Goal: Task Accomplishment & Management: Manage account settings

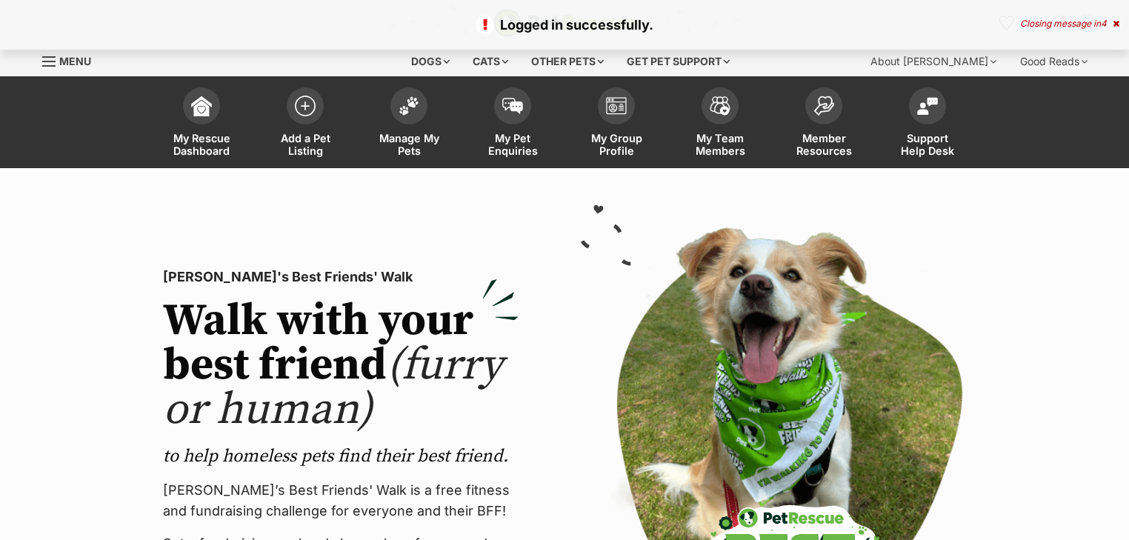
click at [1114, 27] on icon at bounding box center [1115, 23] width 7 height 9
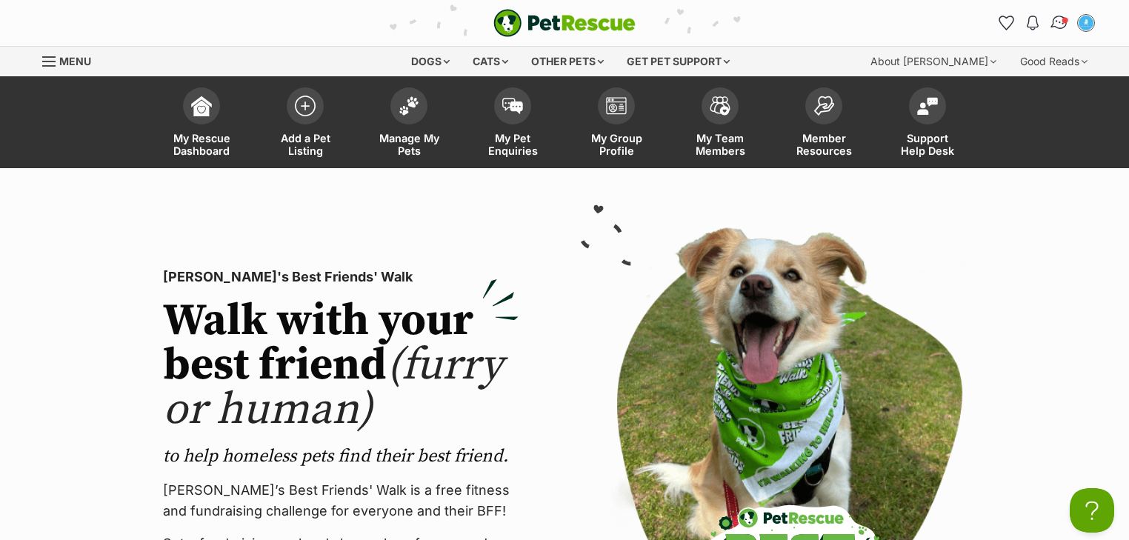
click at [1060, 26] on img "Conversations" at bounding box center [1059, 22] width 20 height 19
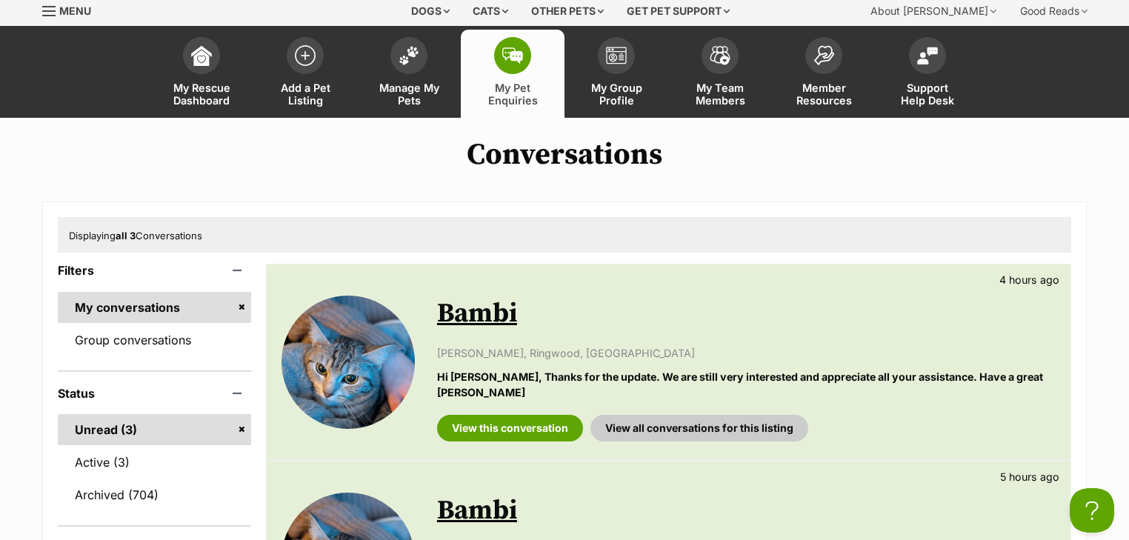
scroll to position [178, 0]
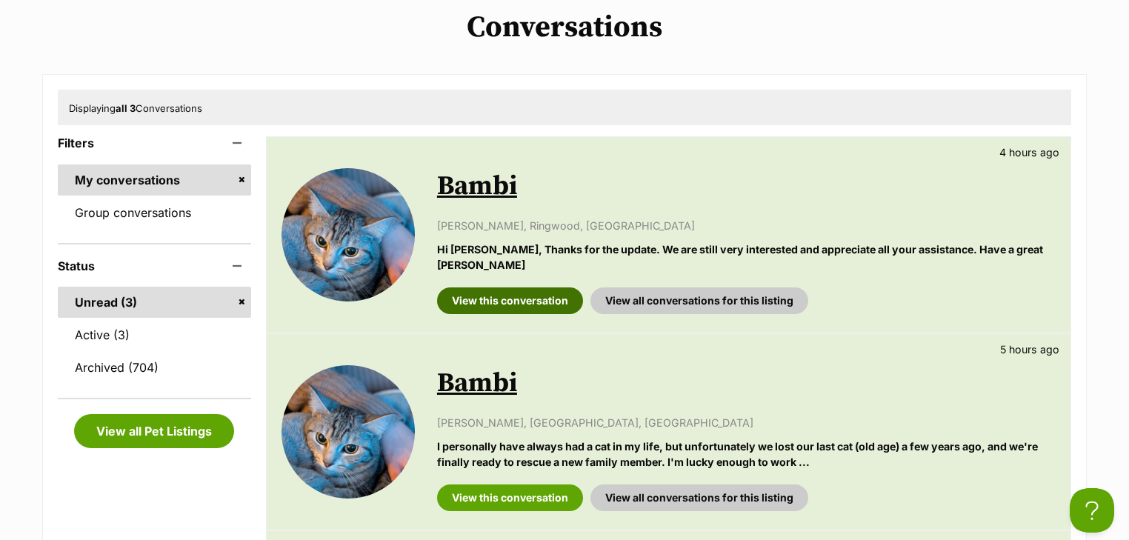
click at [512, 296] on link "View this conversation" at bounding box center [510, 300] width 146 height 27
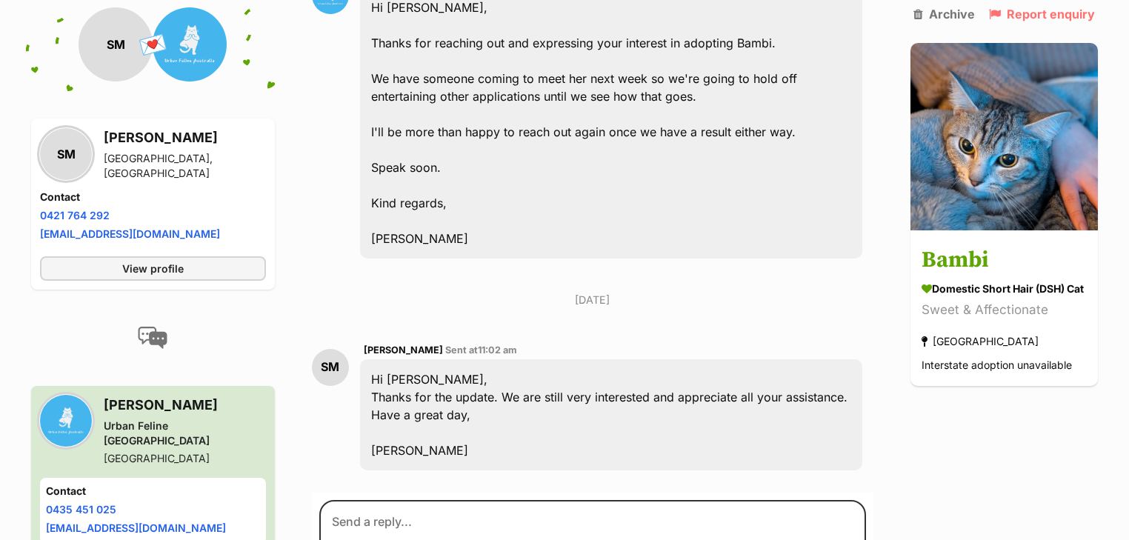
scroll to position [474, 0]
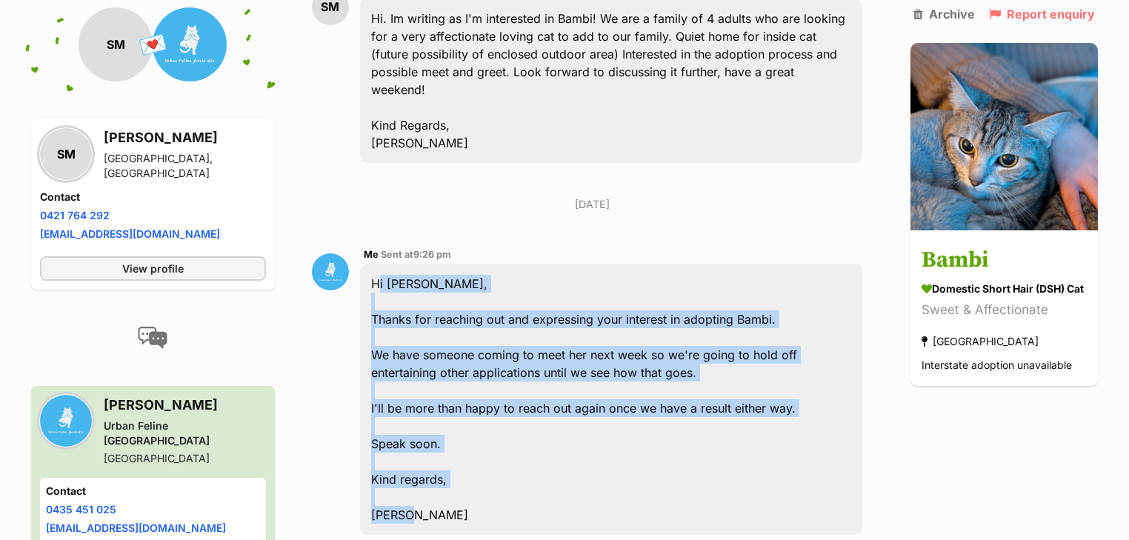
drag, startPoint x: 378, startPoint y: 232, endPoint x: 461, endPoint y: 466, distance: 248.0
click at [461, 466] on div "Hi Sarah, Thanks for reaching out and expressing your interest in adopting Bamb…" at bounding box center [611, 399] width 502 height 271
copy div "Hi Sarah, Thanks for reaching out and expressing your interest in adopting Bamb…"
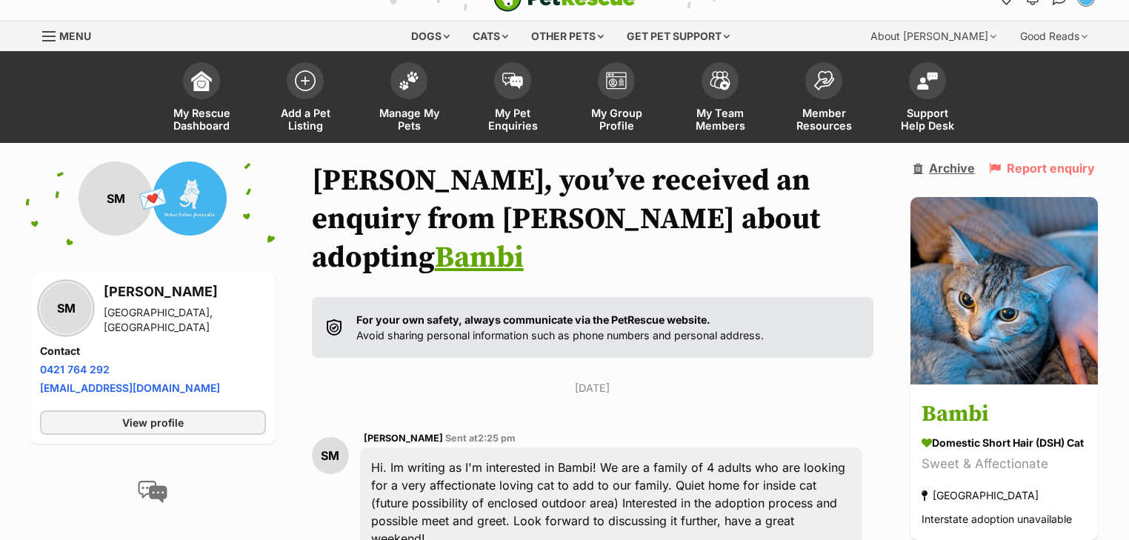
scroll to position [0, 0]
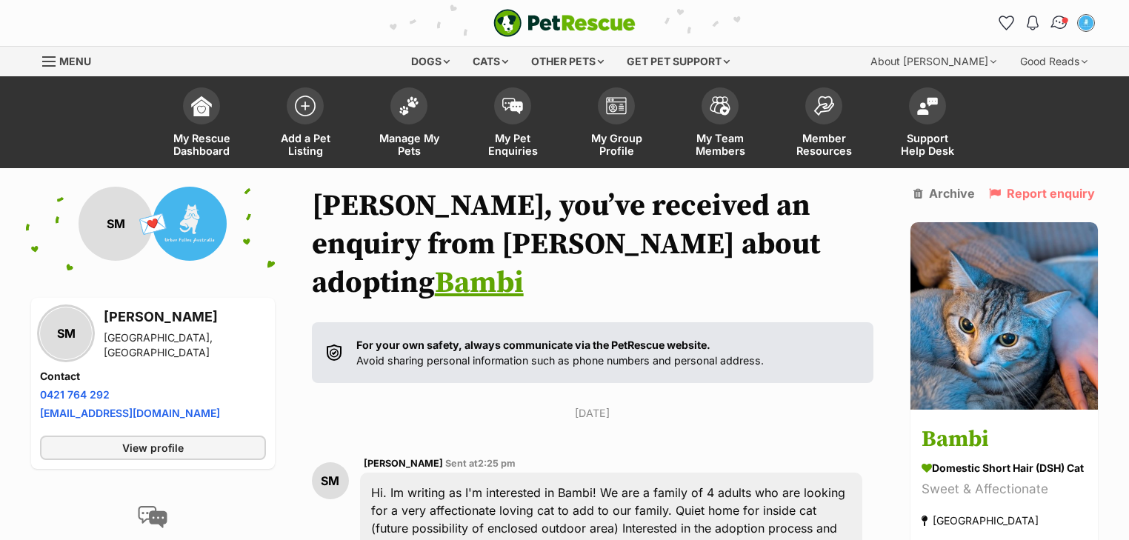
click at [1063, 27] on img "Conversations" at bounding box center [1059, 22] width 20 height 19
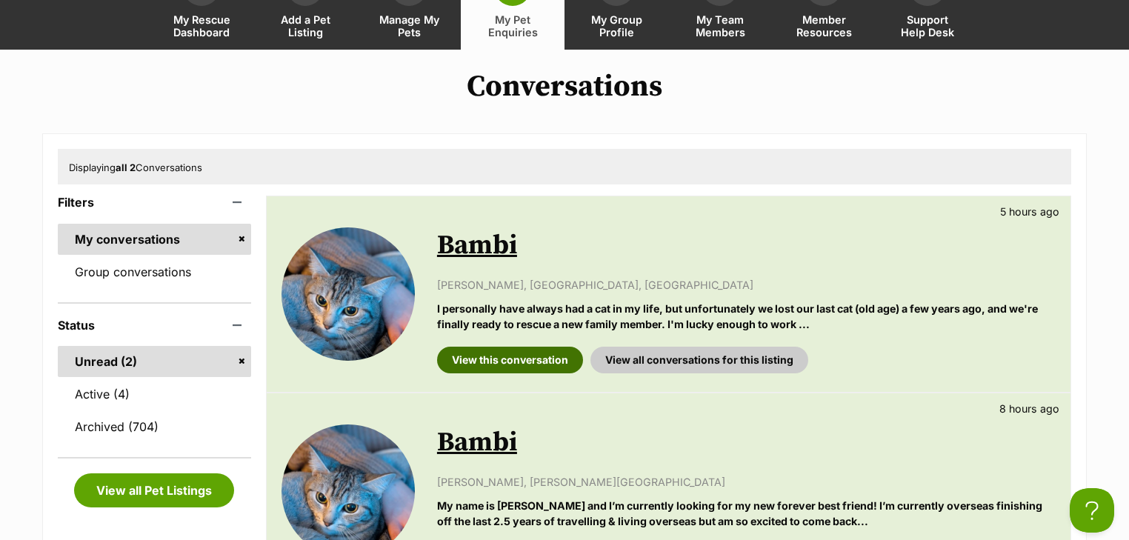
click at [540, 354] on link "View this conversation" at bounding box center [510, 360] width 146 height 27
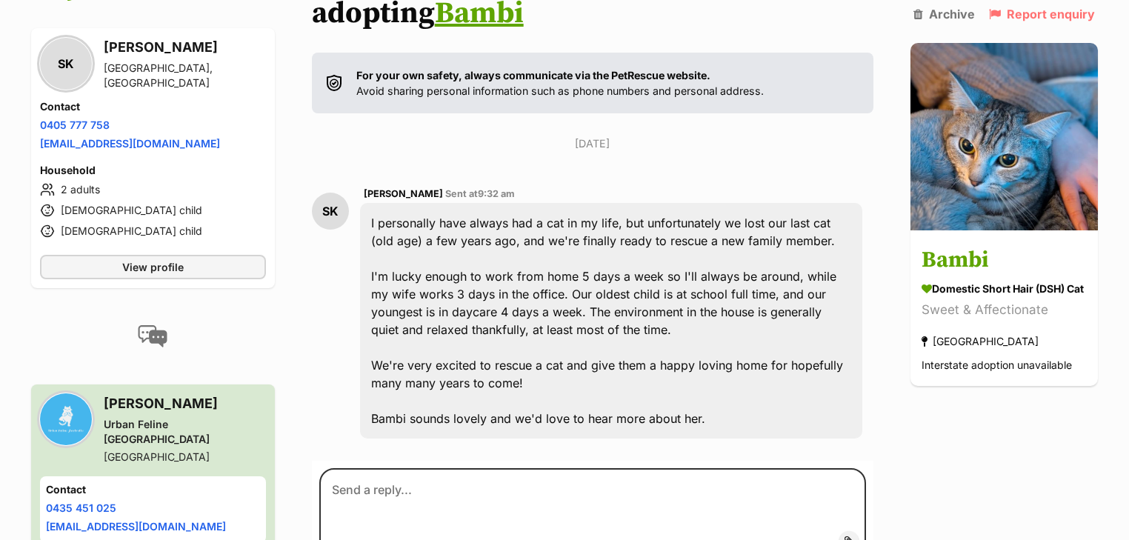
scroll to position [273, 0]
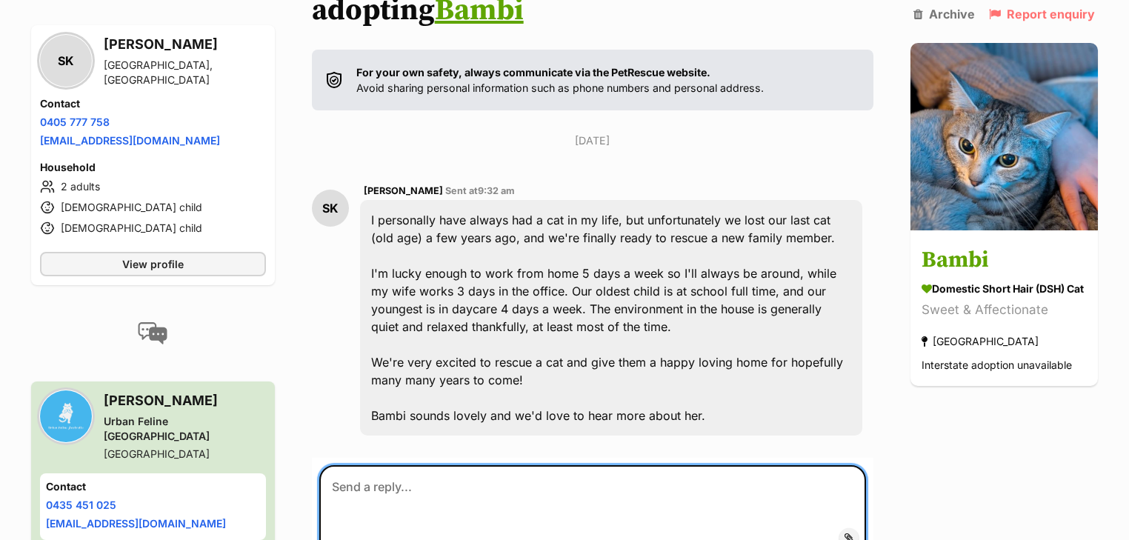
click at [428, 471] on textarea at bounding box center [592, 509] width 546 height 89
paste textarea "Hi [PERSON_NAME], Thanks for reaching out and expressing your interest in adopt…"
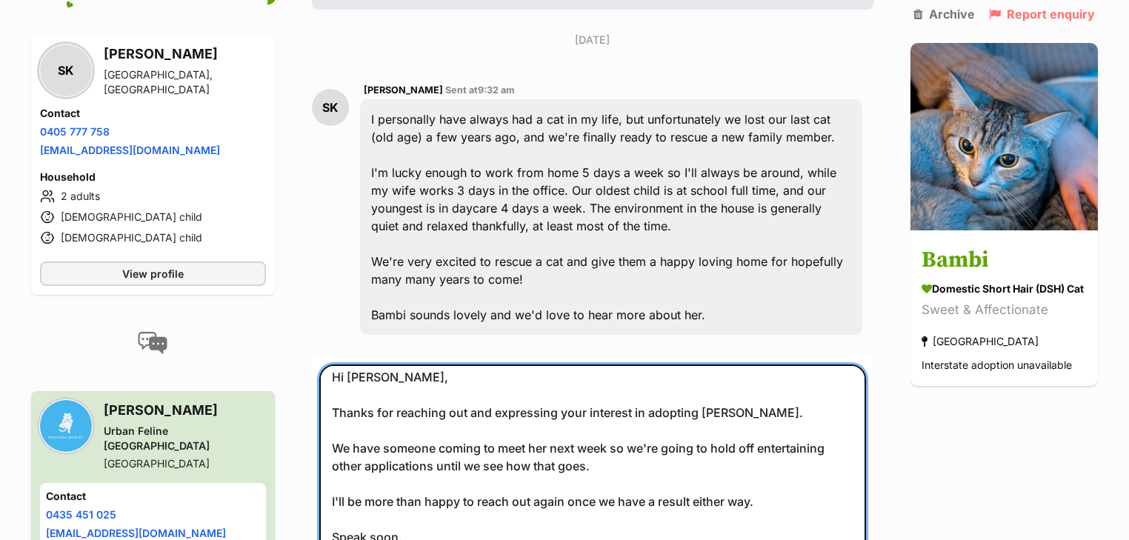
scroll to position [0, 0]
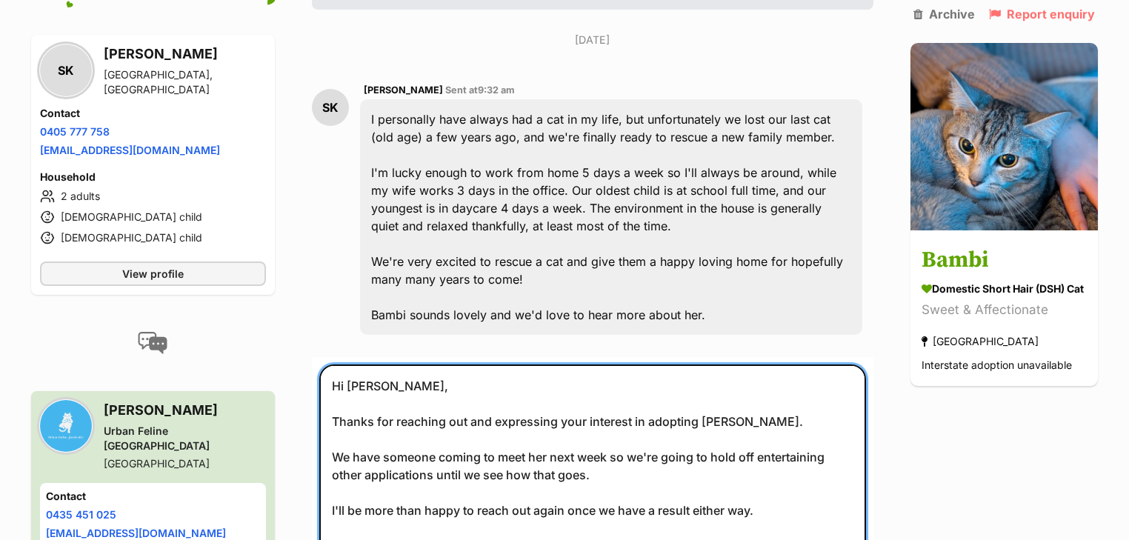
click at [378, 364] on textarea "Hi Sarah, Thanks for reaching out and expressing your interest in adopting Bamb…" at bounding box center [592, 472] width 546 height 216
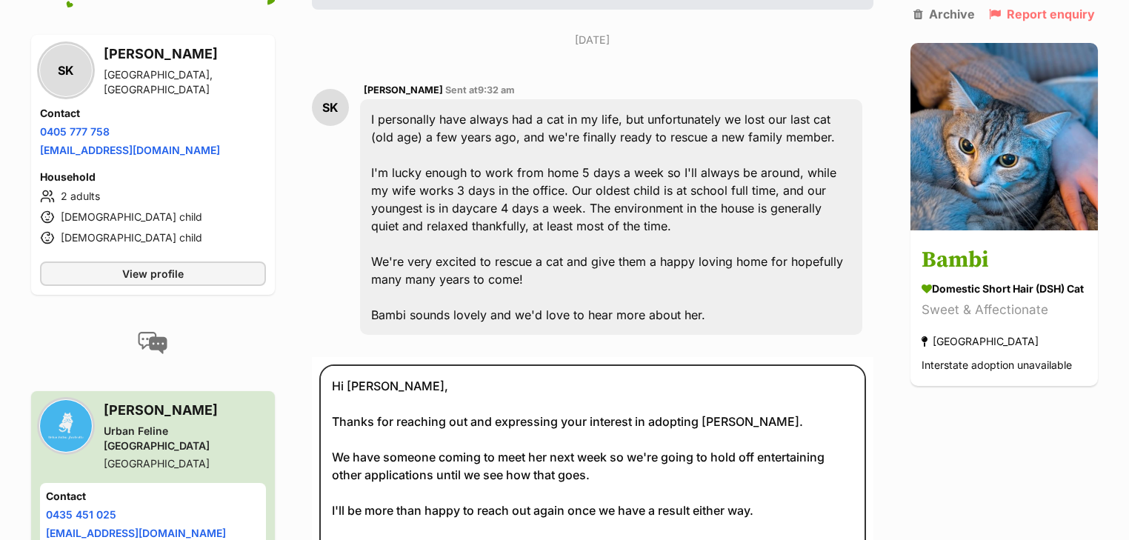
click at [1087, 481] on div "Back to all conversations 💌 Conversation participant details SK SK Simon K Esse…" at bounding box center [564, 236] width 1089 height 846
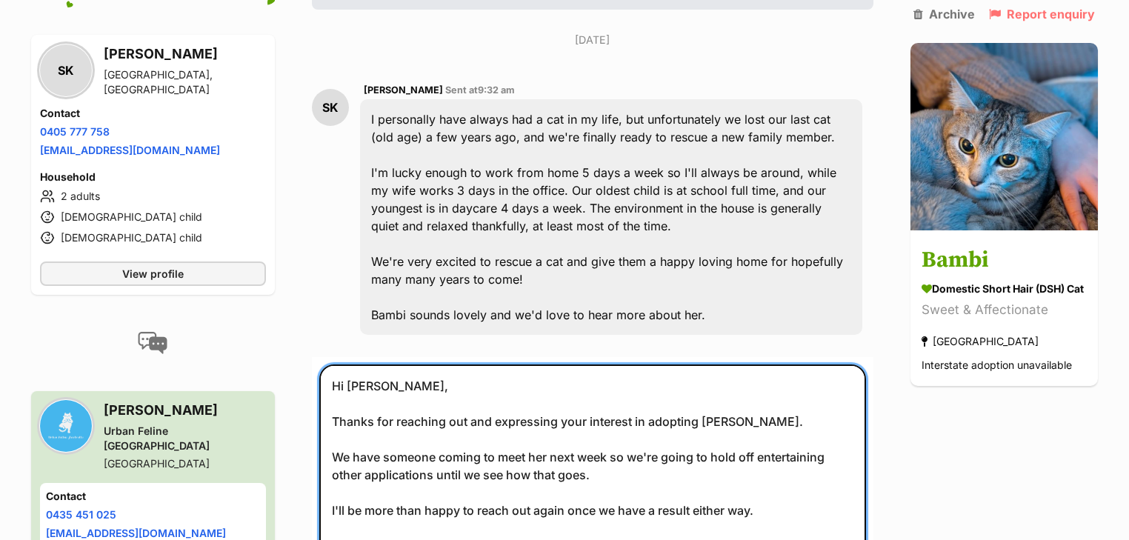
click at [374, 364] on textarea "Hi Sarah, Thanks for reaching out and expressing your interest in adopting Bamb…" at bounding box center [592, 472] width 546 height 216
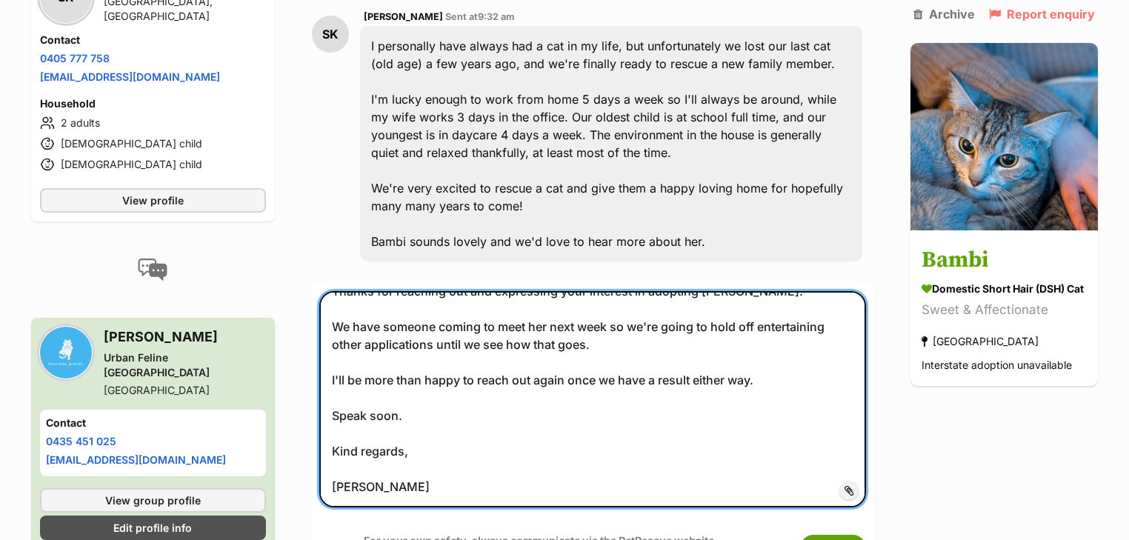
scroll to position [610, 0]
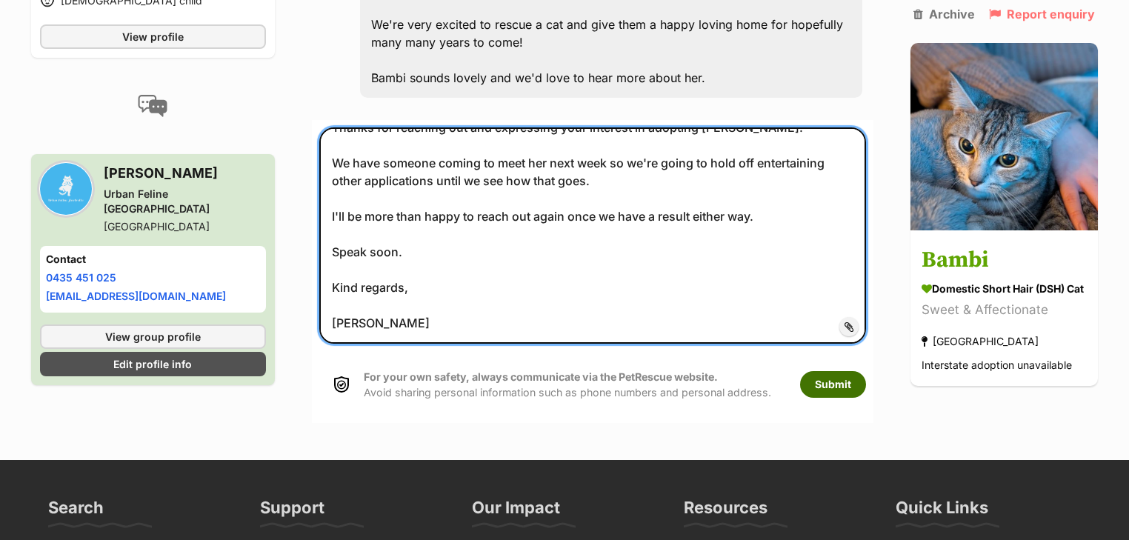
type textarea "Hi Simon, Thanks for reaching out and expressing your interest in adopting Bamb…"
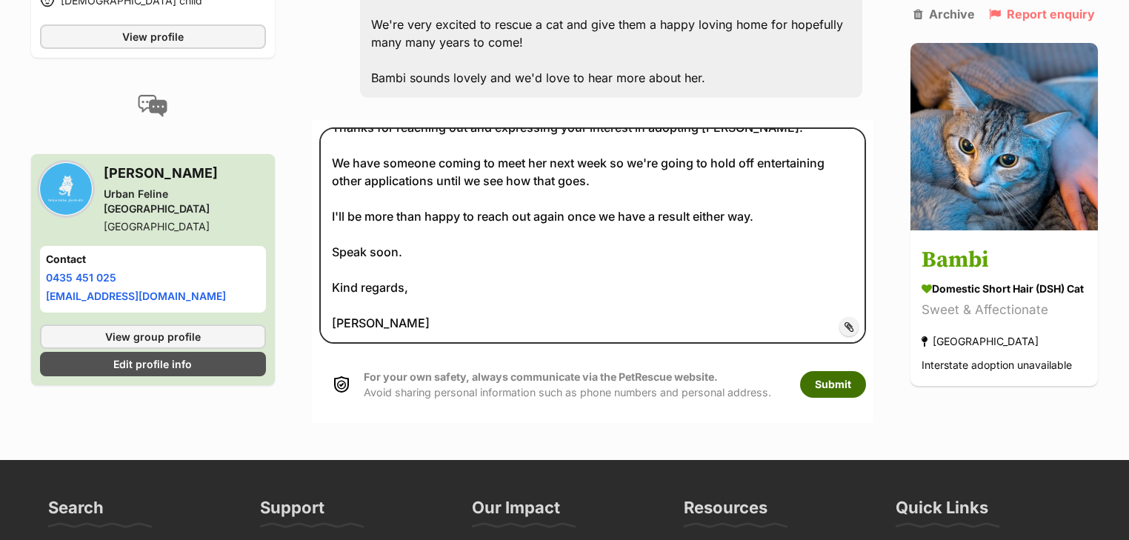
click at [832, 371] on button "Submit" at bounding box center [833, 384] width 66 height 27
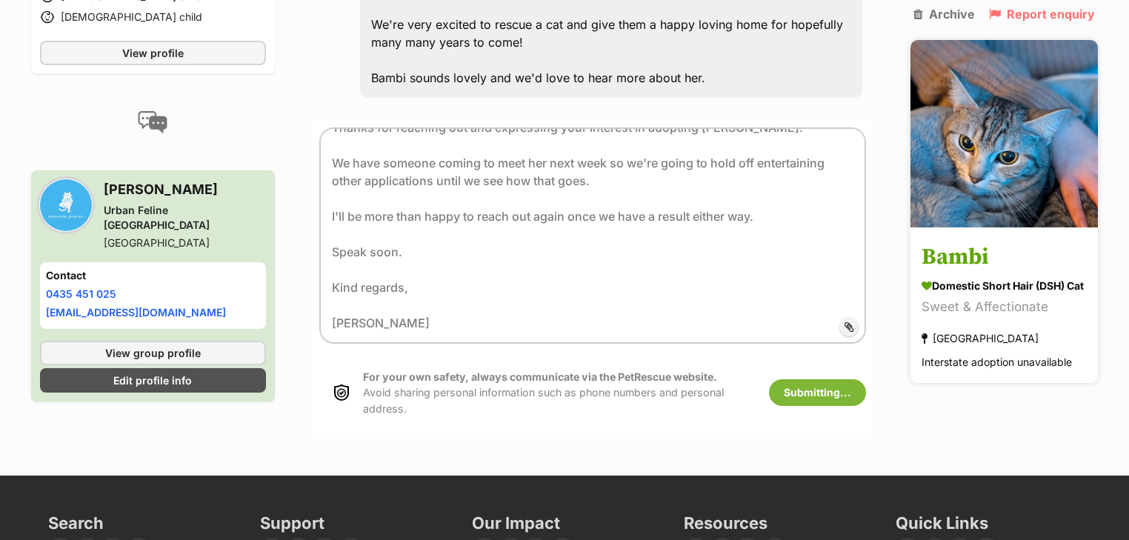
scroll to position [435, 0]
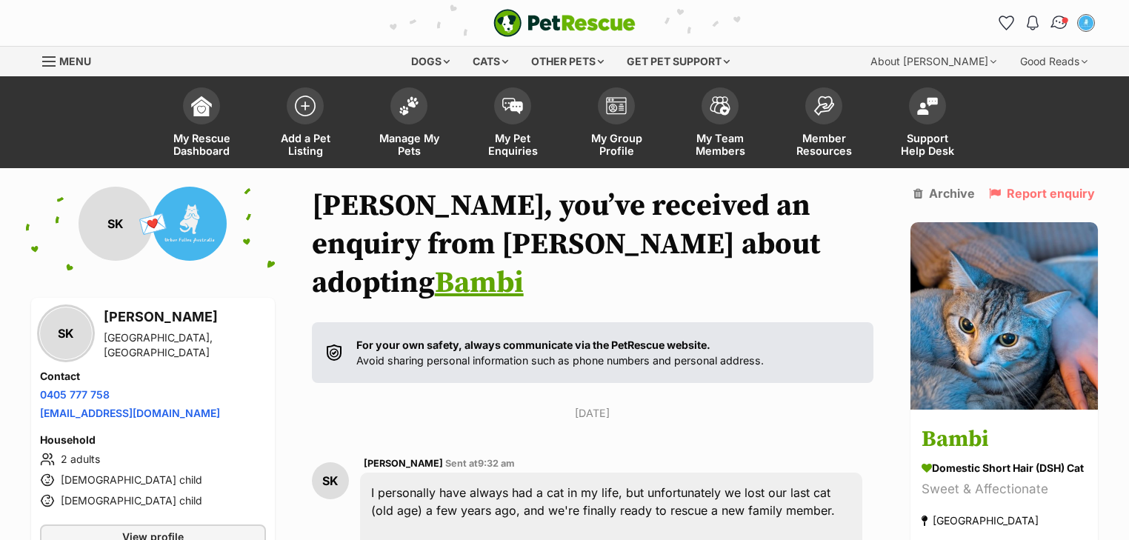
click at [1058, 18] on img "Conversations" at bounding box center [1059, 22] width 20 height 19
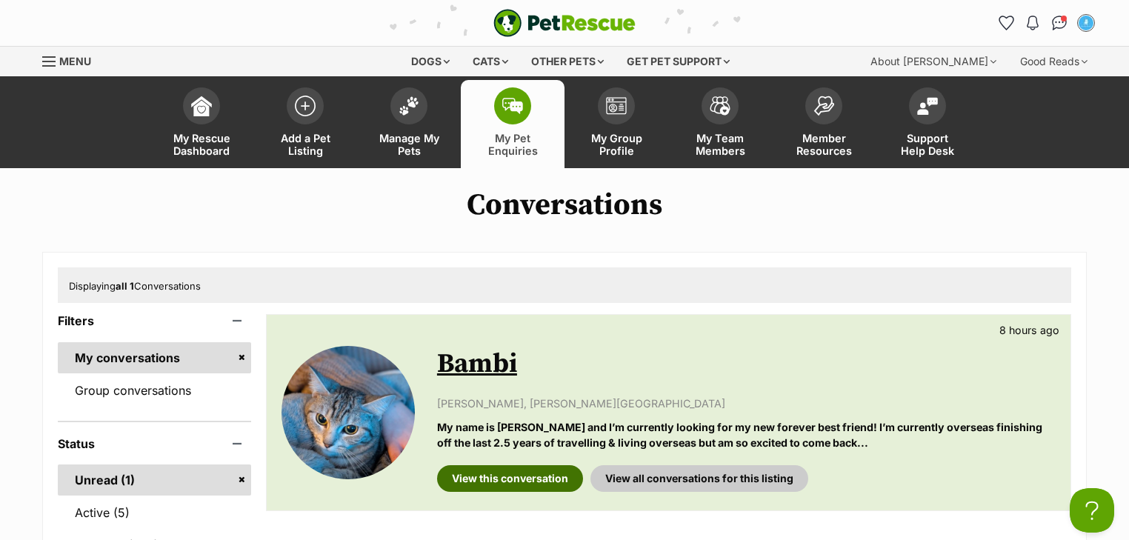
click at [536, 480] on link "View this conversation" at bounding box center [510, 478] width 146 height 27
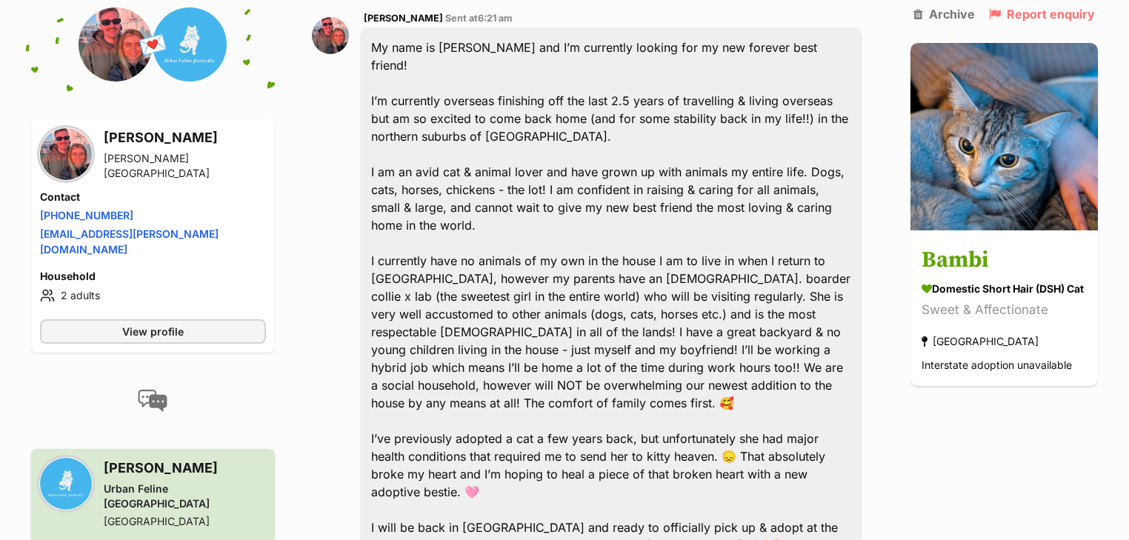
scroll to position [652, 0]
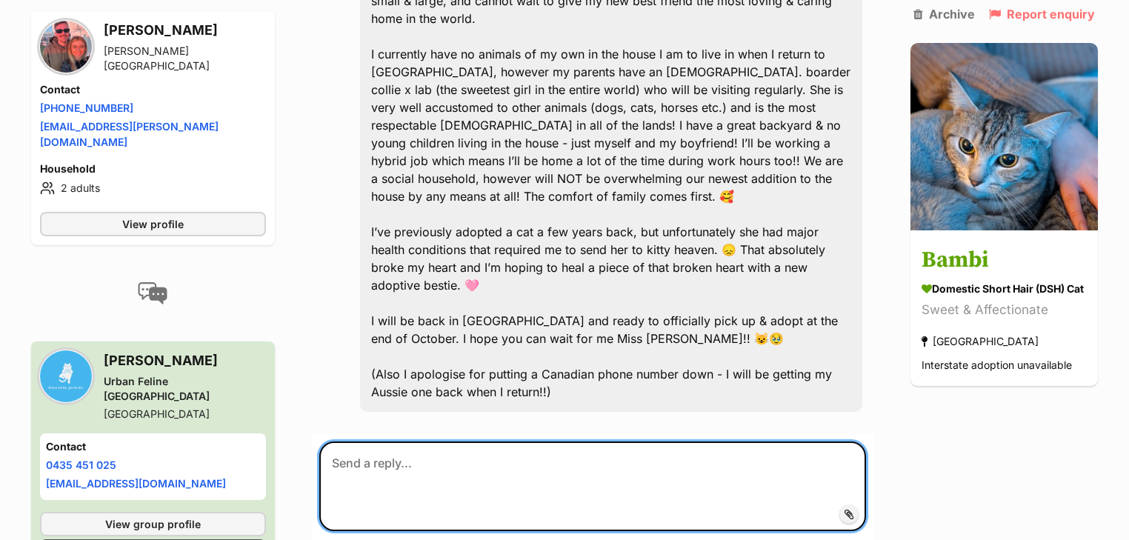
click at [421, 441] on textarea at bounding box center [592, 485] width 546 height 89
paste textarea "Hi Sarah, Thanks for reaching out and expressing your interest in adopting Bamb…"
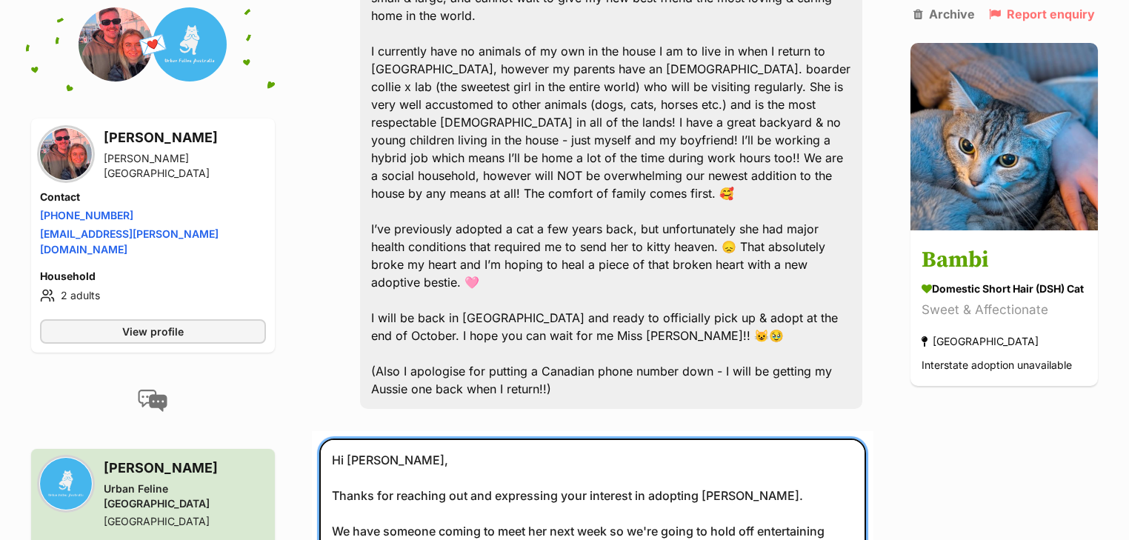
scroll to position [770, 0]
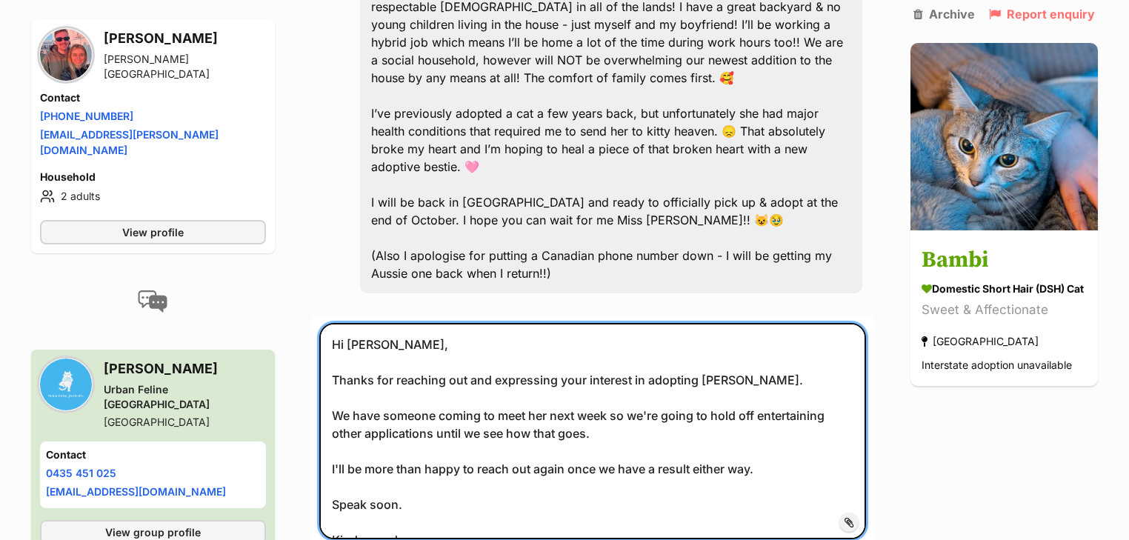
drag, startPoint x: 377, startPoint y: 289, endPoint x: 347, endPoint y: 290, distance: 29.6
click at [347, 323] on textarea "Hi Sarah, Thanks for reaching out and expressing your interest in adopting Bamb…" at bounding box center [592, 431] width 546 height 216
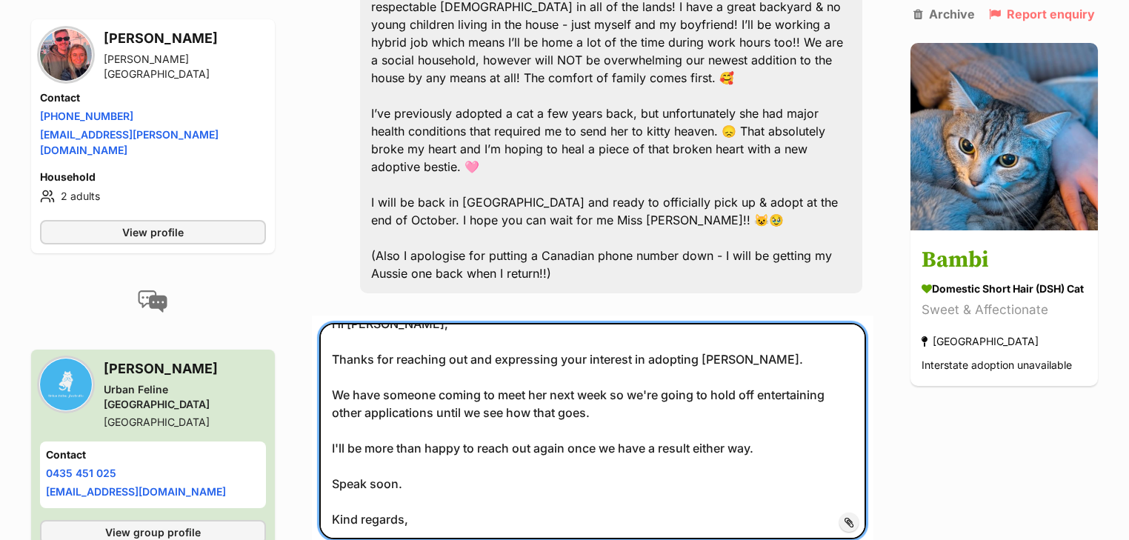
scroll to position [57, 0]
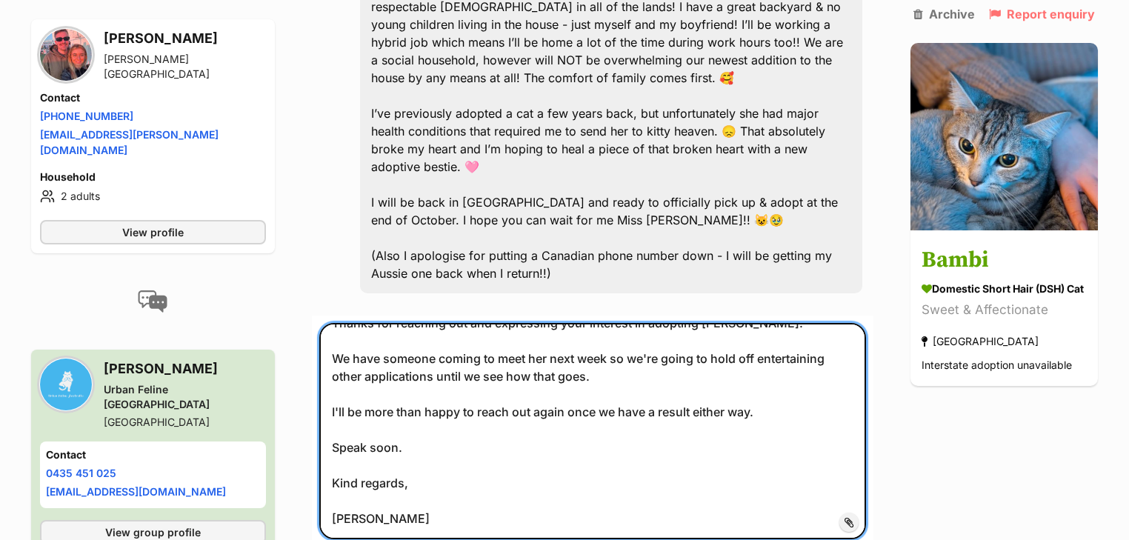
type textarea "Hi Lauren, Thanks for reaching out and expressing your interest in adopting Bam…"
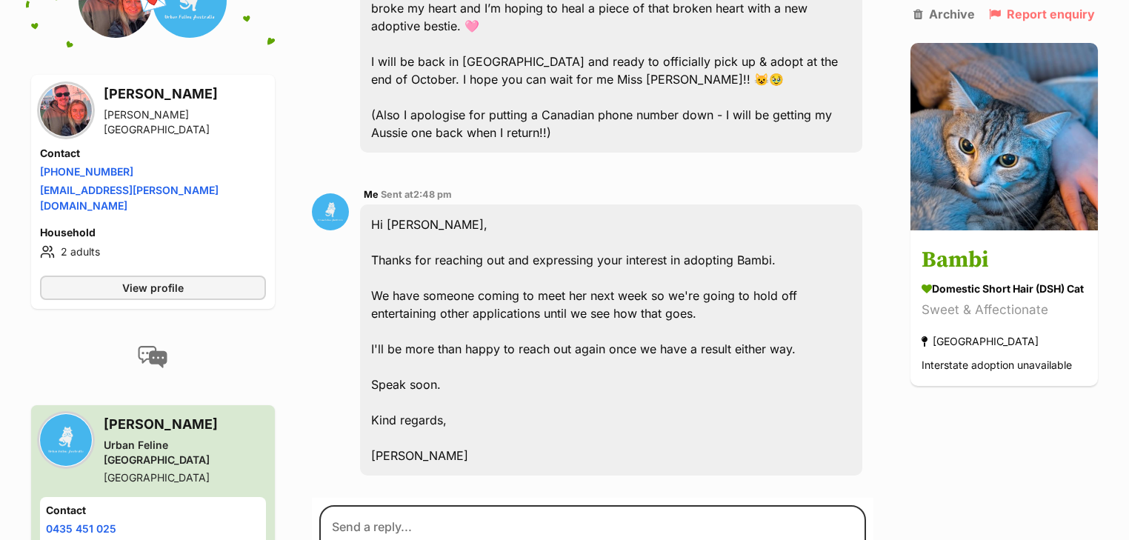
scroll to position [915, 0]
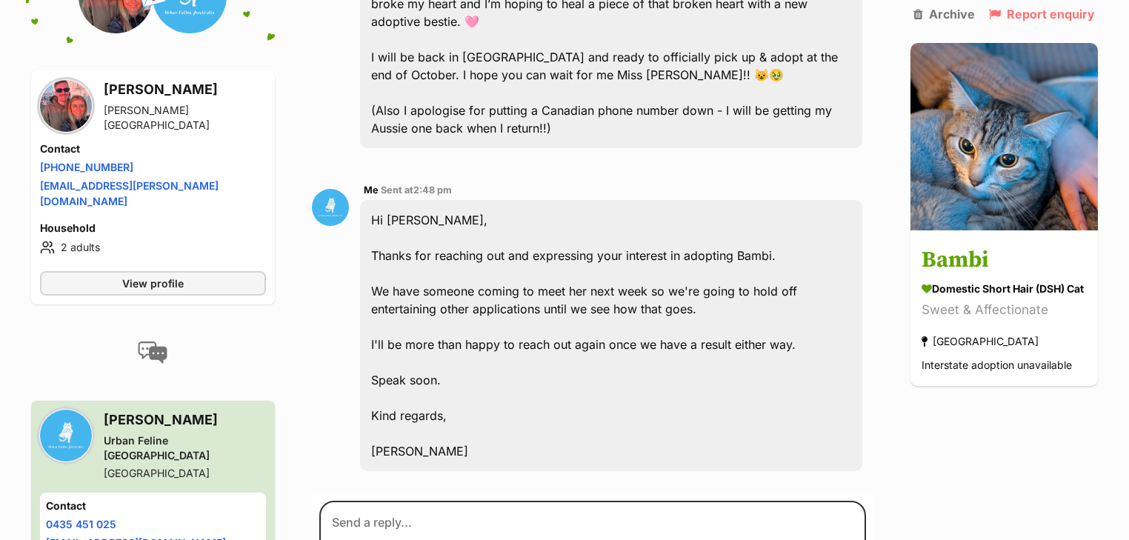
click at [68, 88] on img at bounding box center [66, 106] width 52 height 52
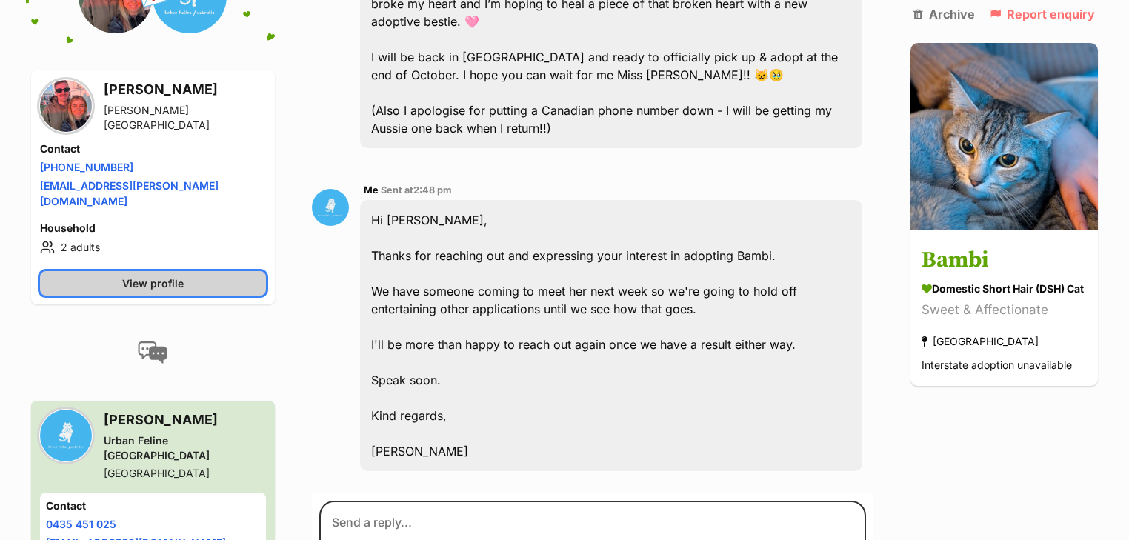
click at [150, 275] on span "View profile" at bounding box center [152, 283] width 61 height 16
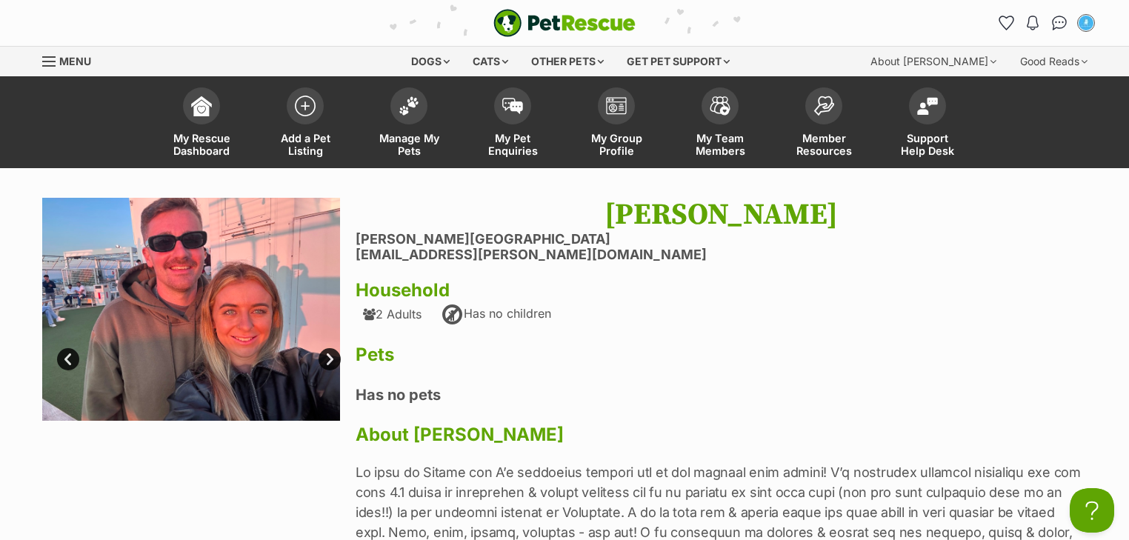
click at [329, 357] on link "Next" at bounding box center [329, 359] width 22 height 22
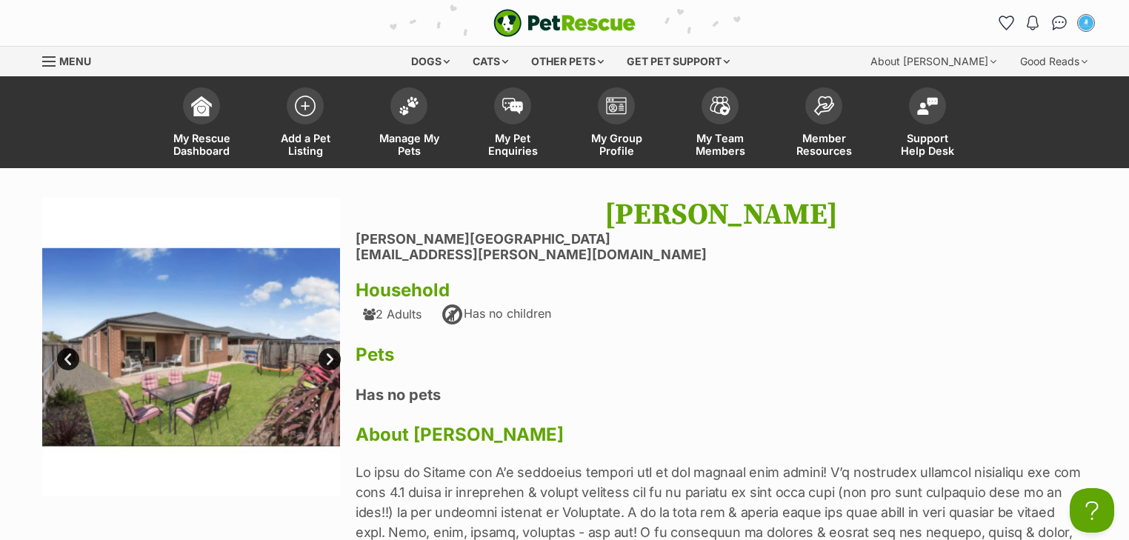
click at [329, 357] on link "Next" at bounding box center [329, 359] width 22 height 22
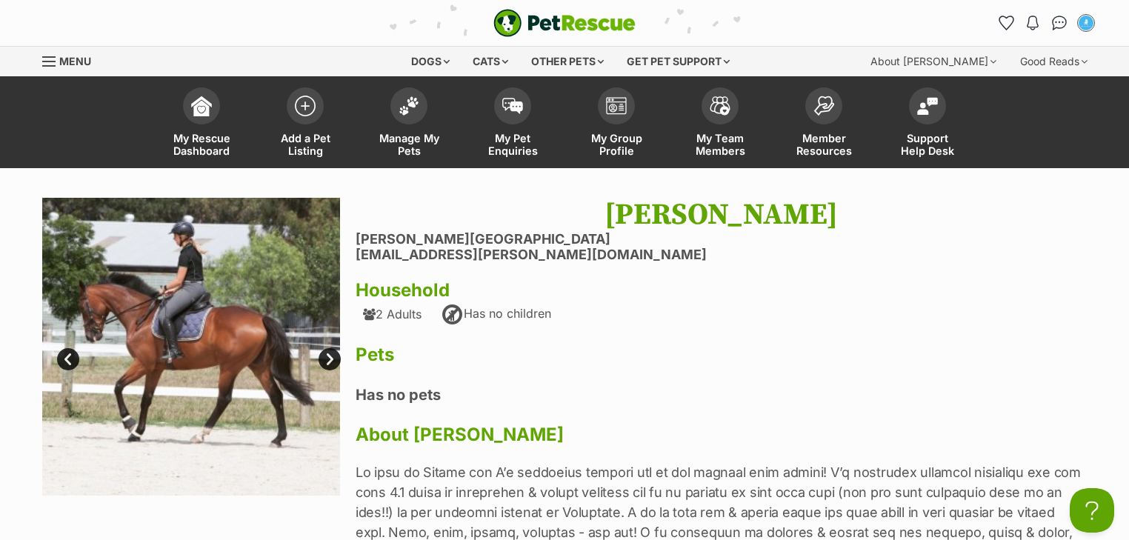
click at [329, 357] on link "Next" at bounding box center [329, 359] width 22 height 22
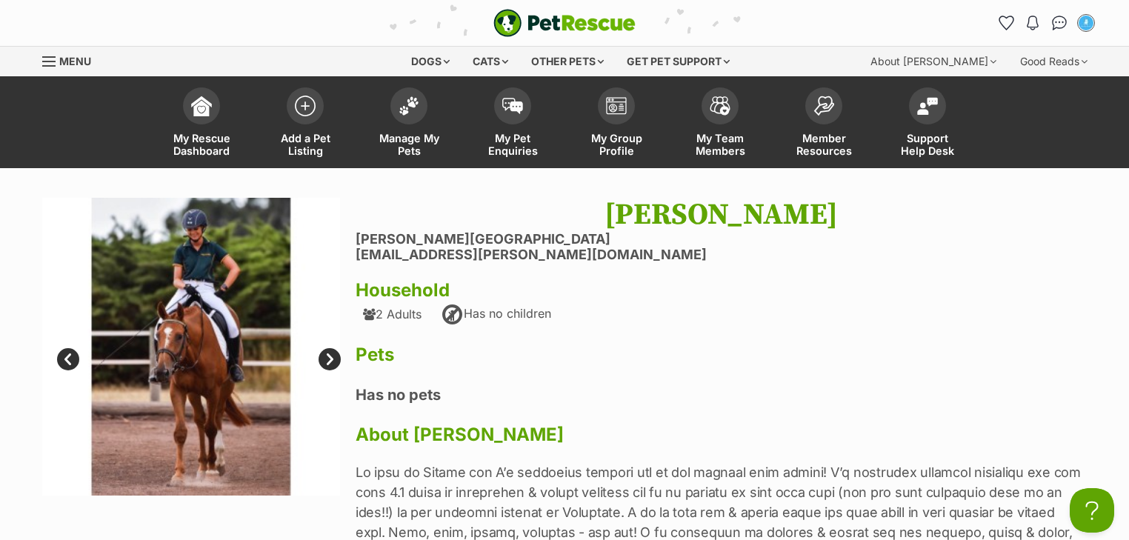
click at [329, 357] on link "Next" at bounding box center [329, 359] width 22 height 22
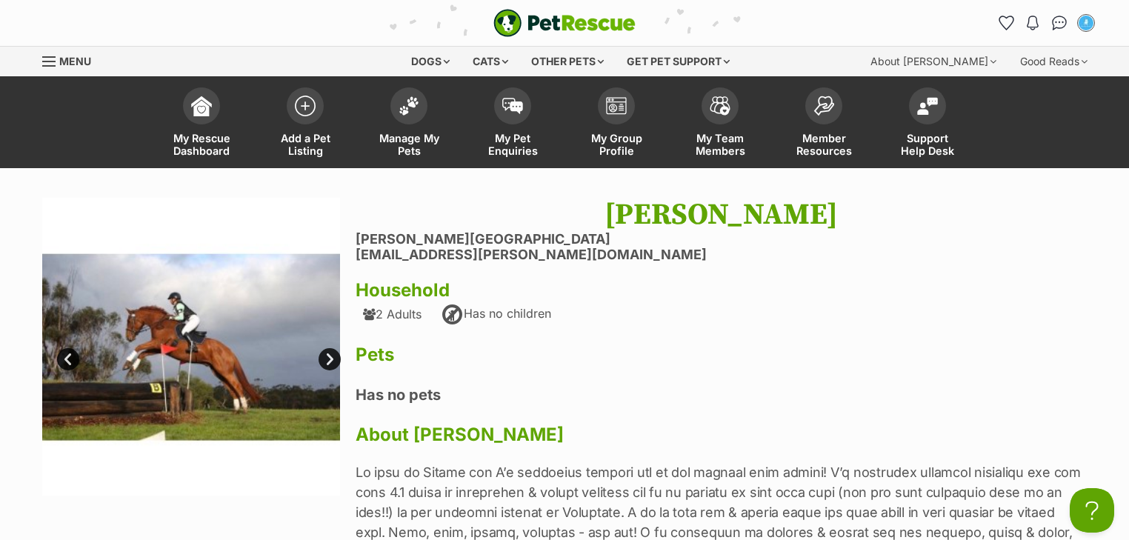
click at [328, 357] on link "Next" at bounding box center [329, 359] width 22 height 22
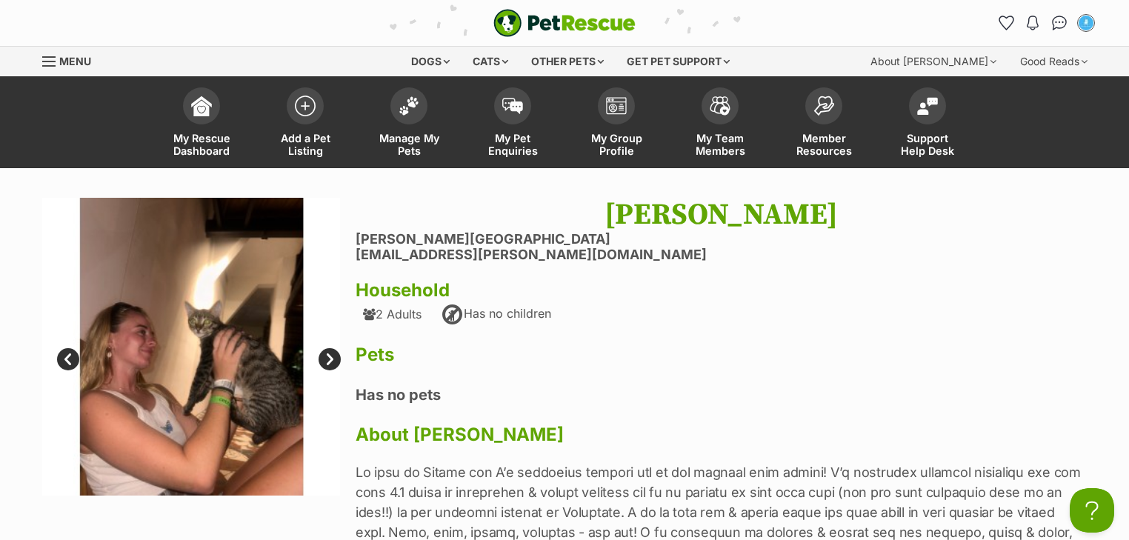
click at [328, 357] on link "Next" at bounding box center [329, 359] width 22 height 22
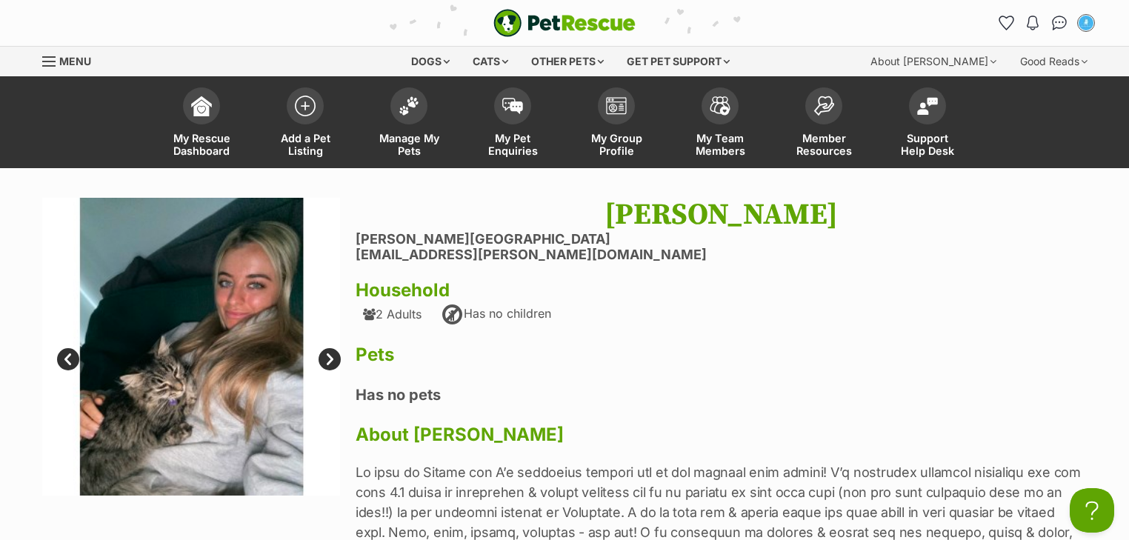
click at [328, 357] on link "Next" at bounding box center [329, 359] width 22 height 22
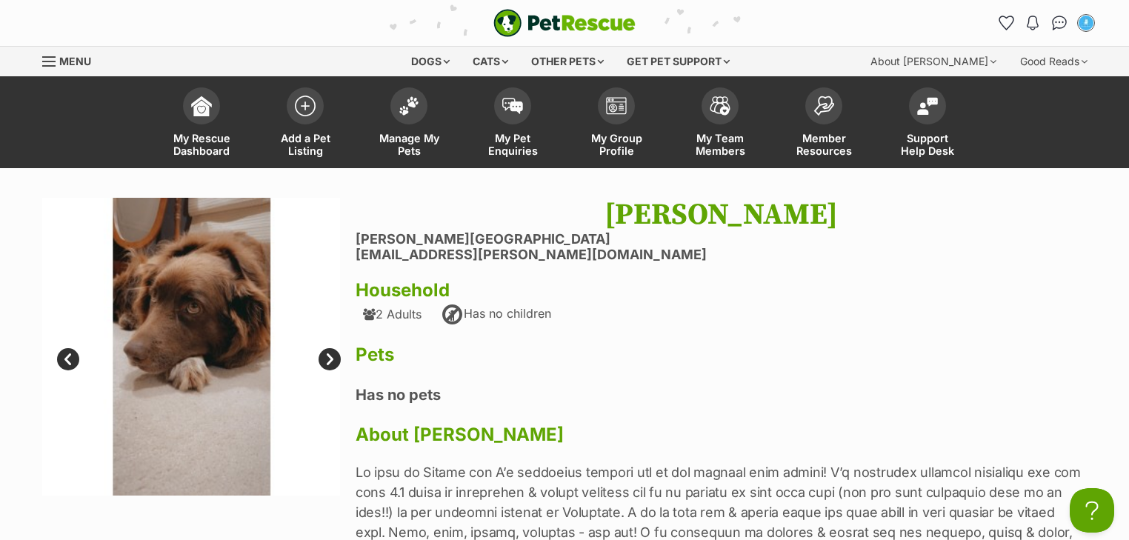
click at [327, 357] on link "Next" at bounding box center [329, 359] width 22 height 22
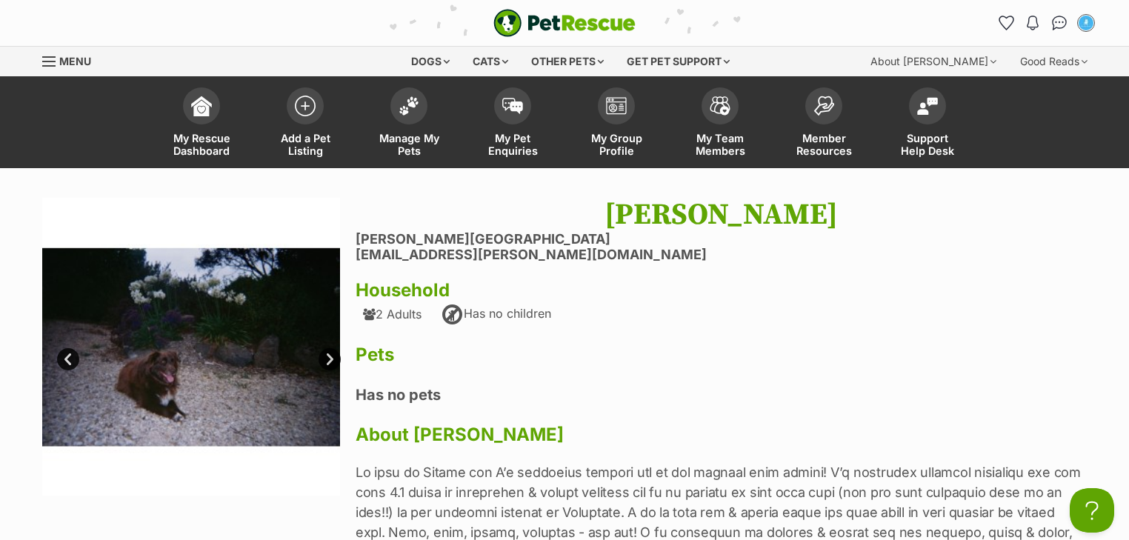
click at [327, 357] on link "Next" at bounding box center [329, 359] width 22 height 22
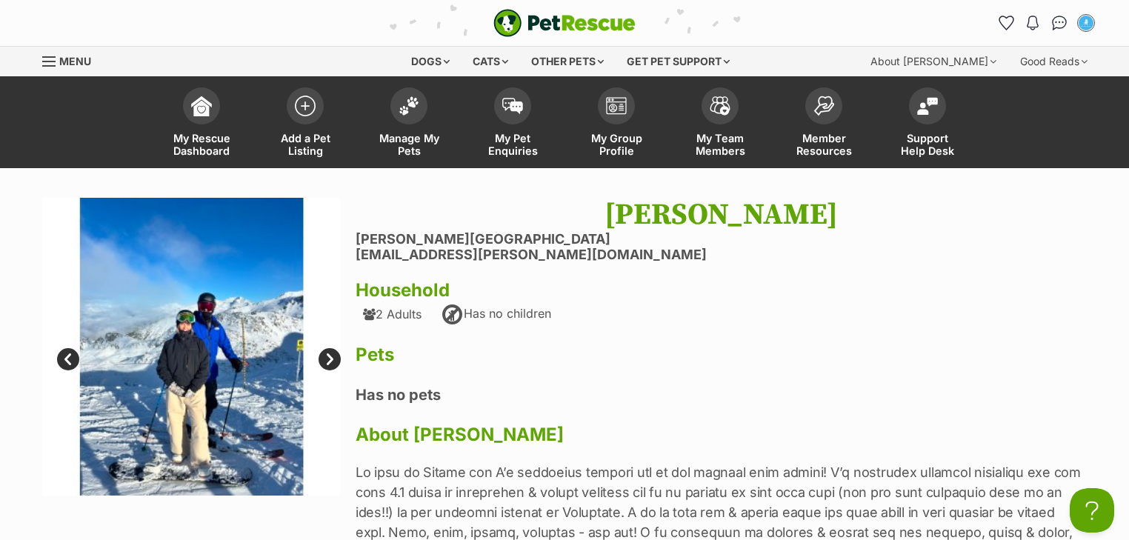
click at [327, 357] on link "Next" at bounding box center [329, 359] width 22 height 22
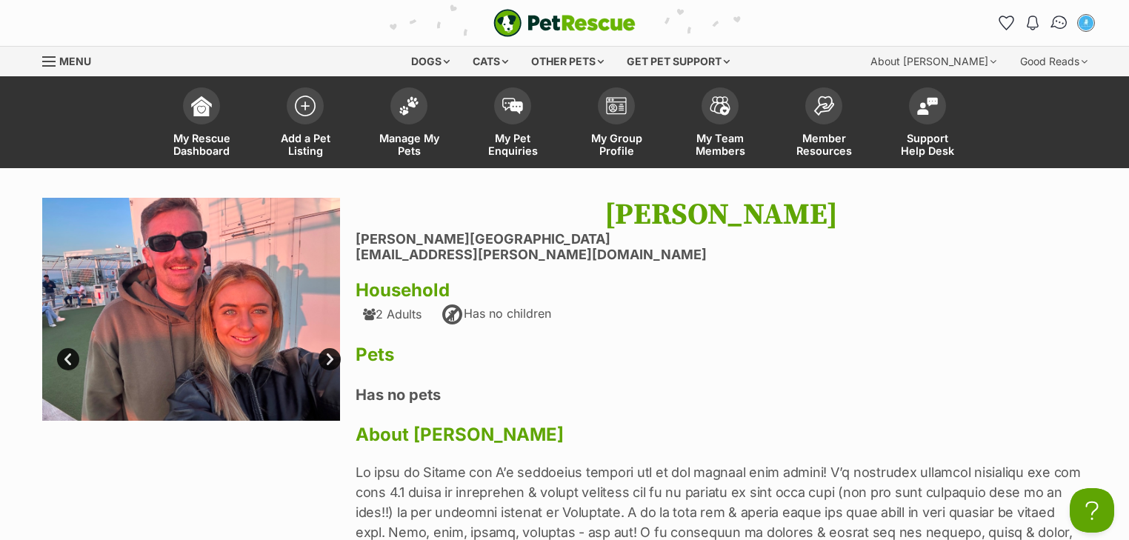
click at [1058, 24] on img "Conversations" at bounding box center [1059, 22] width 20 height 19
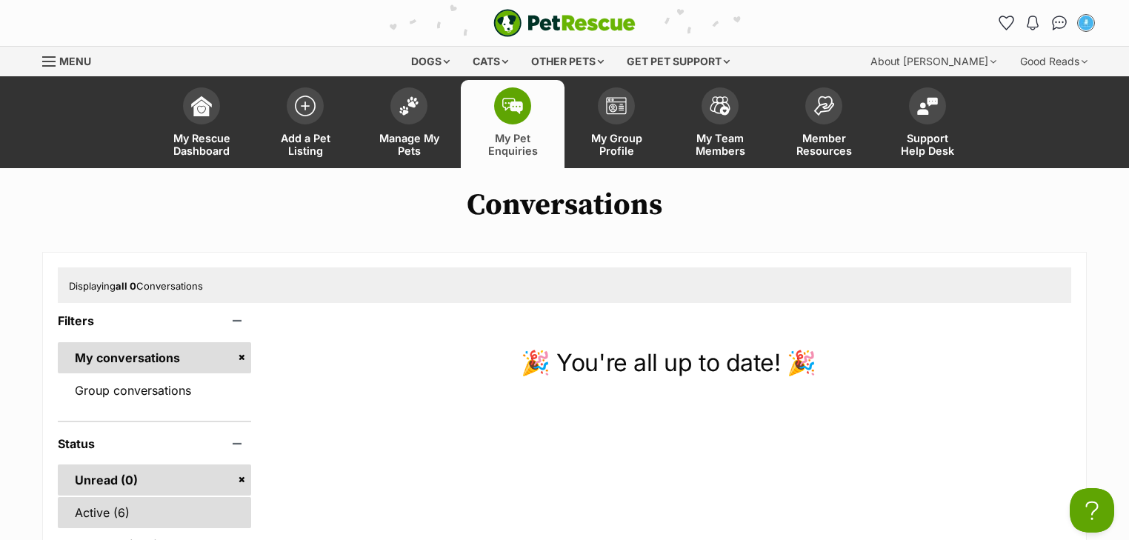
click at [163, 500] on link "Active (6)" at bounding box center [154, 512] width 193 height 31
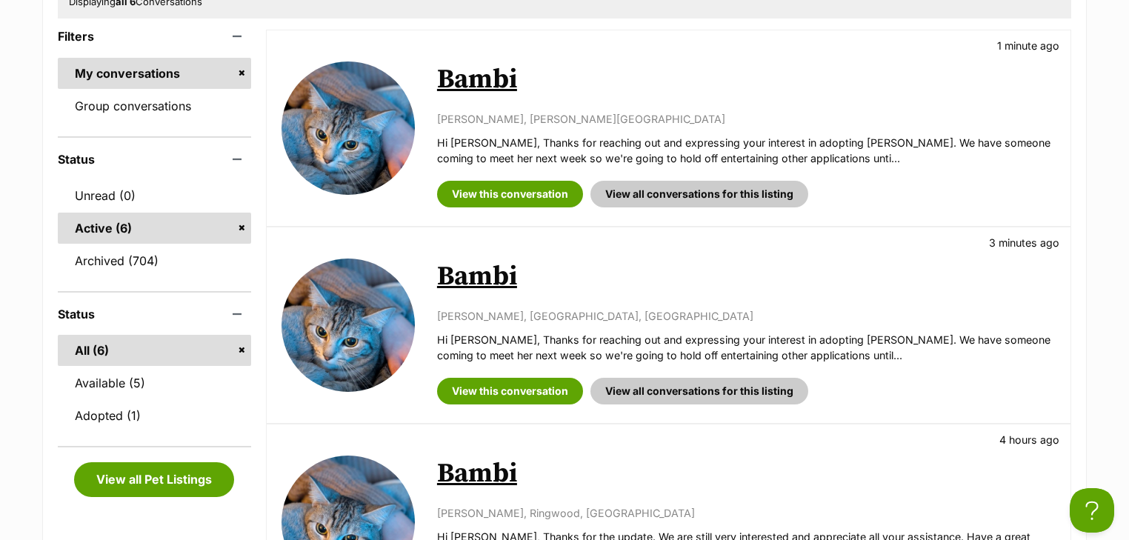
scroll to position [118, 0]
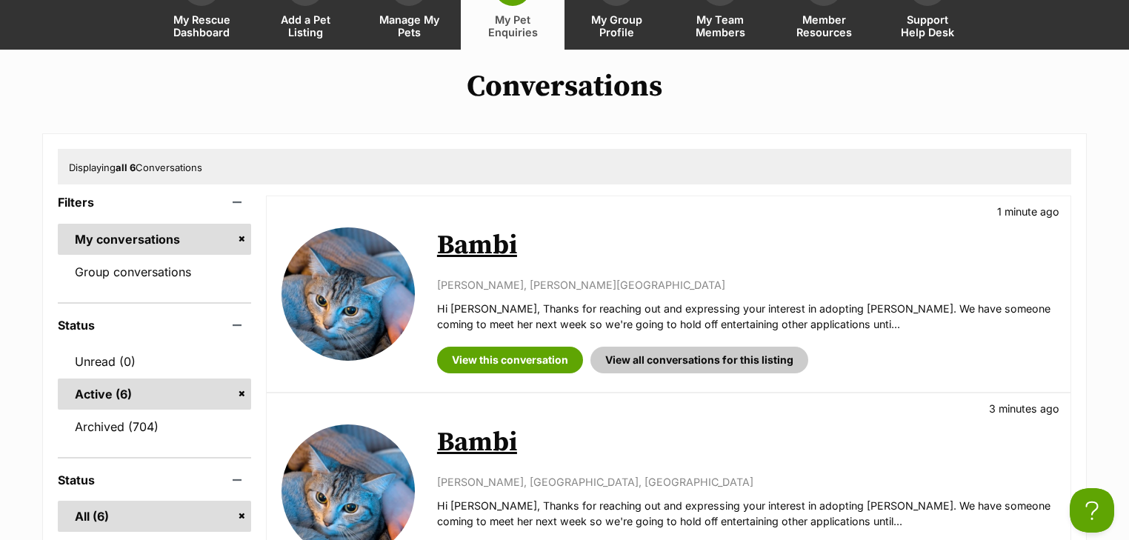
click at [469, 447] on link "Bambi" at bounding box center [477, 442] width 80 height 33
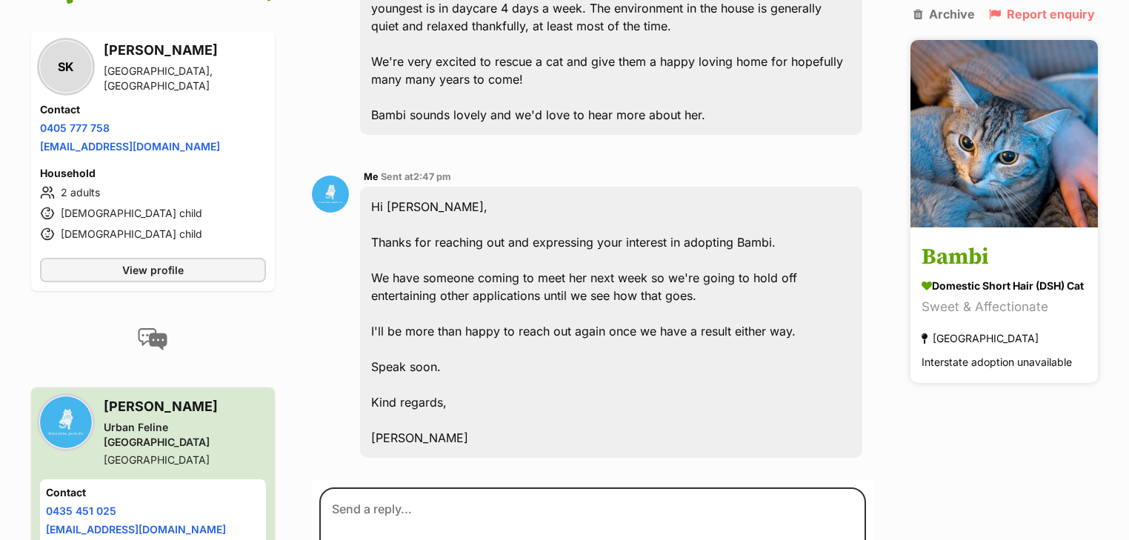
scroll to position [578, 0]
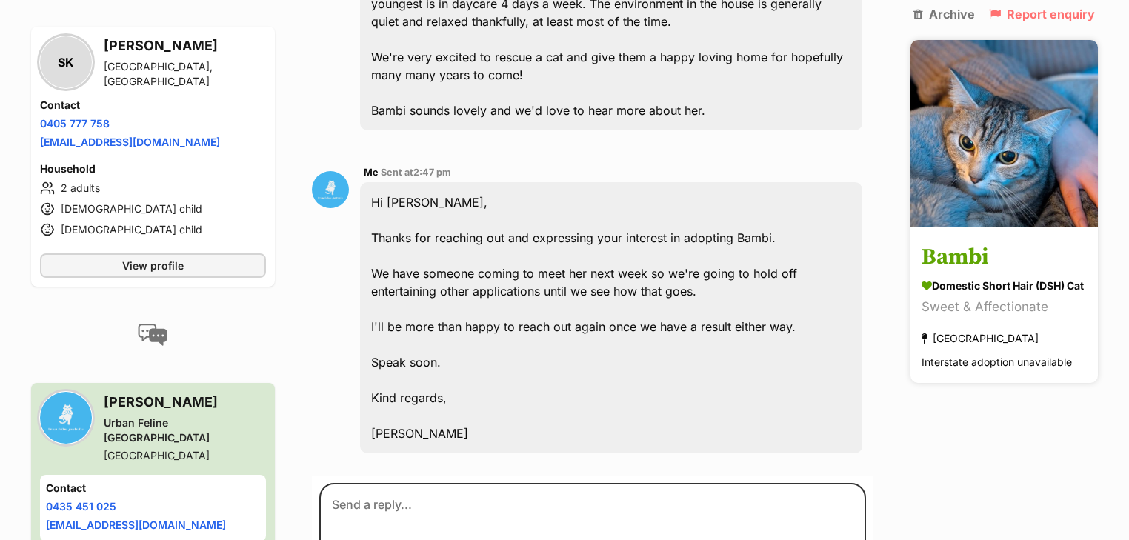
click at [960, 204] on img at bounding box center [1003, 133] width 187 height 187
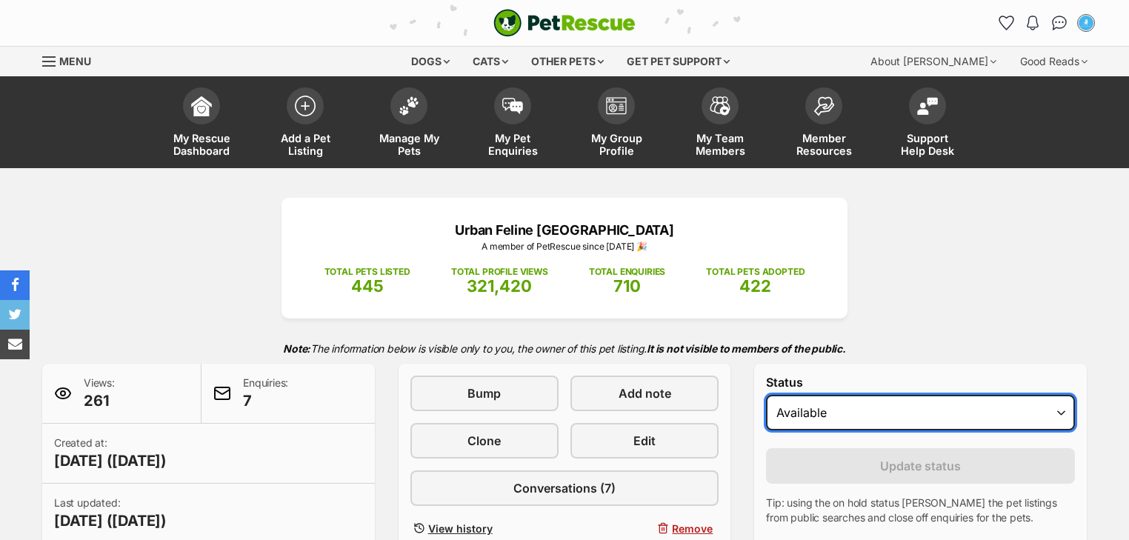
click at [870, 412] on select "Draft - not available as listing has enquires Available On hold Adopted" at bounding box center [920, 413] width 309 height 36
select select "on_hold"
click at [766, 395] on select "Draft - not available as listing has enquires Available On hold Adopted" at bounding box center [920, 413] width 309 height 36
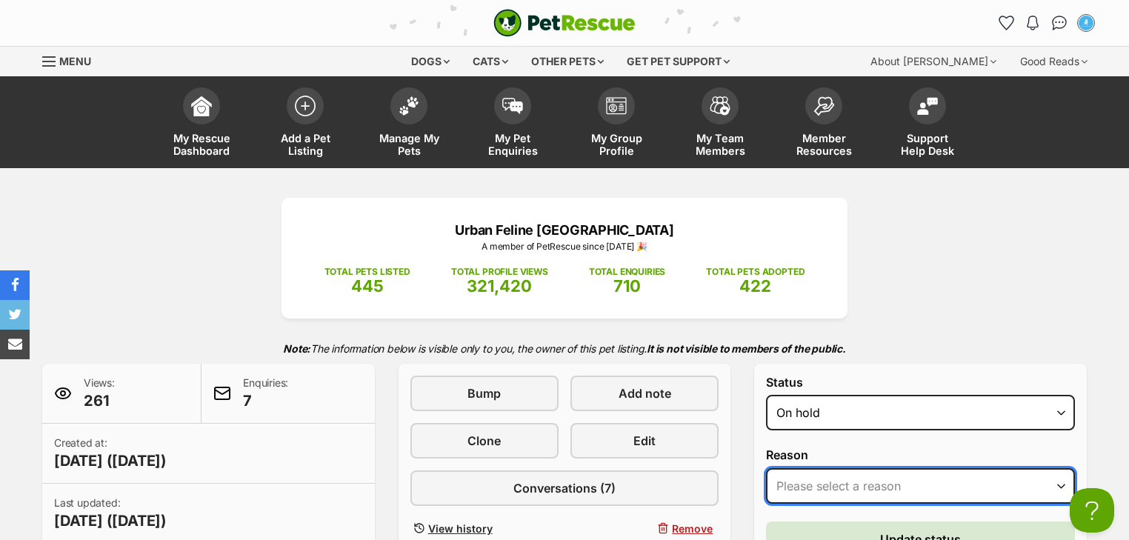
click at [846, 482] on select "Please select a reason Medical reasons Reviewing applications Adoption pending …" at bounding box center [920, 486] width 309 height 36
select select "reviewing_applications"
click at [766, 468] on select "Please select a reason Medical reasons Reviewing applications Adoption pending …" at bounding box center [920, 486] width 309 height 36
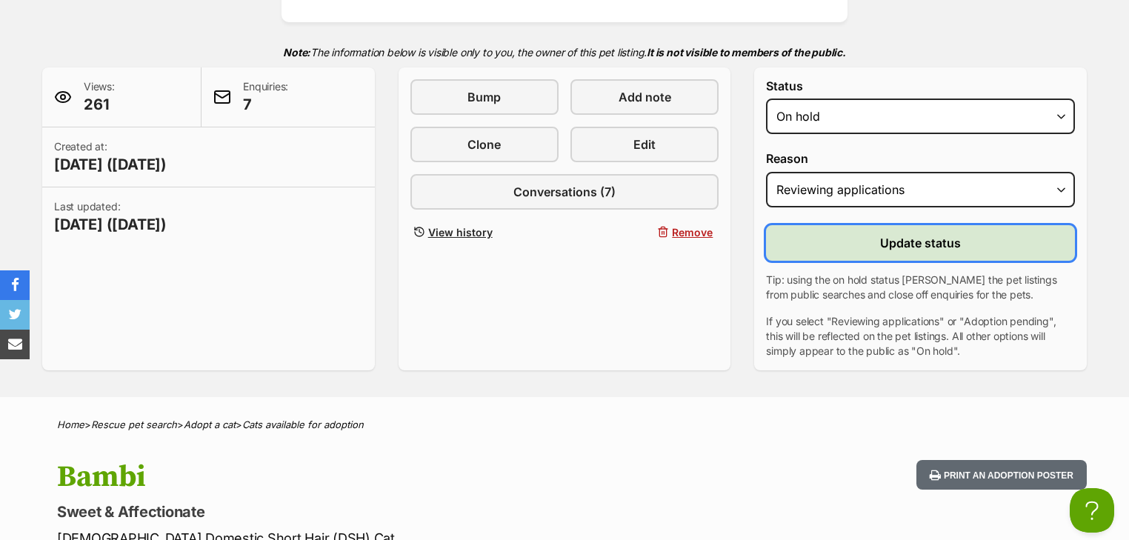
click at [915, 253] on button "Update status" at bounding box center [920, 243] width 309 height 36
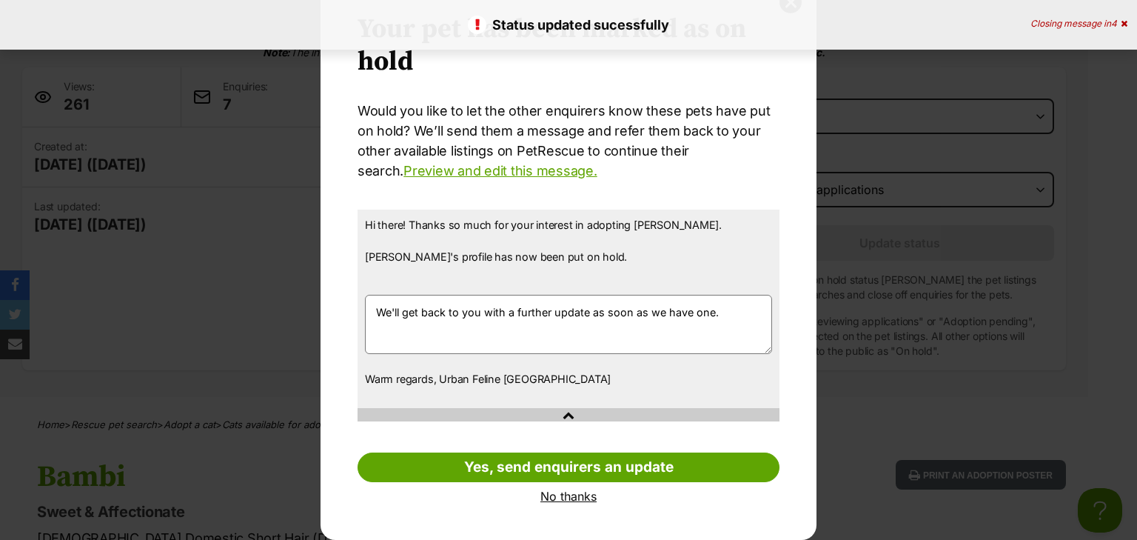
scroll to position [61, 0]
click at [566, 494] on link "No thanks" at bounding box center [569, 495] width 422 height 13
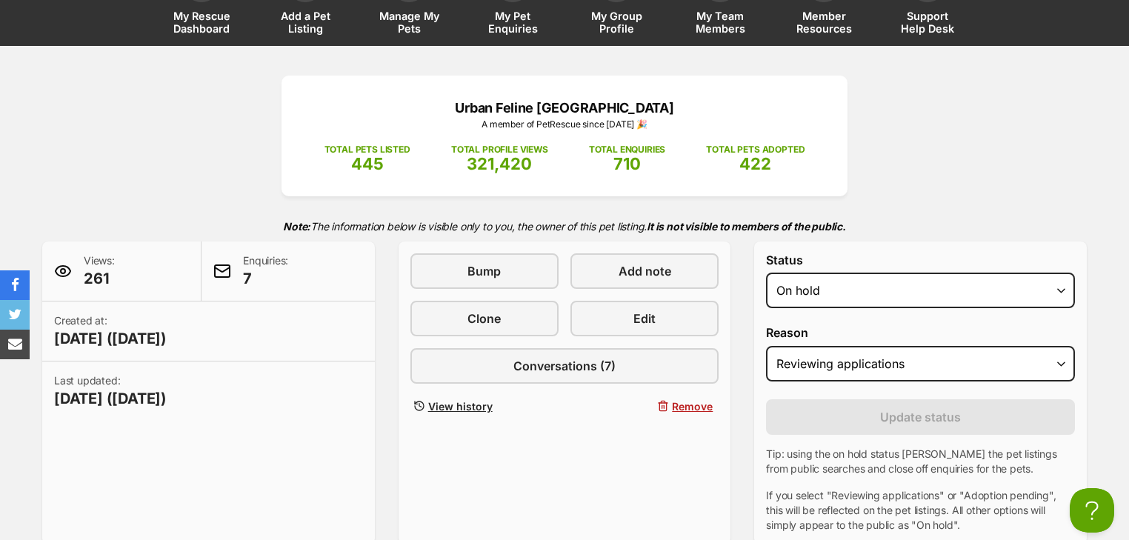
scroll to position [0, 0]
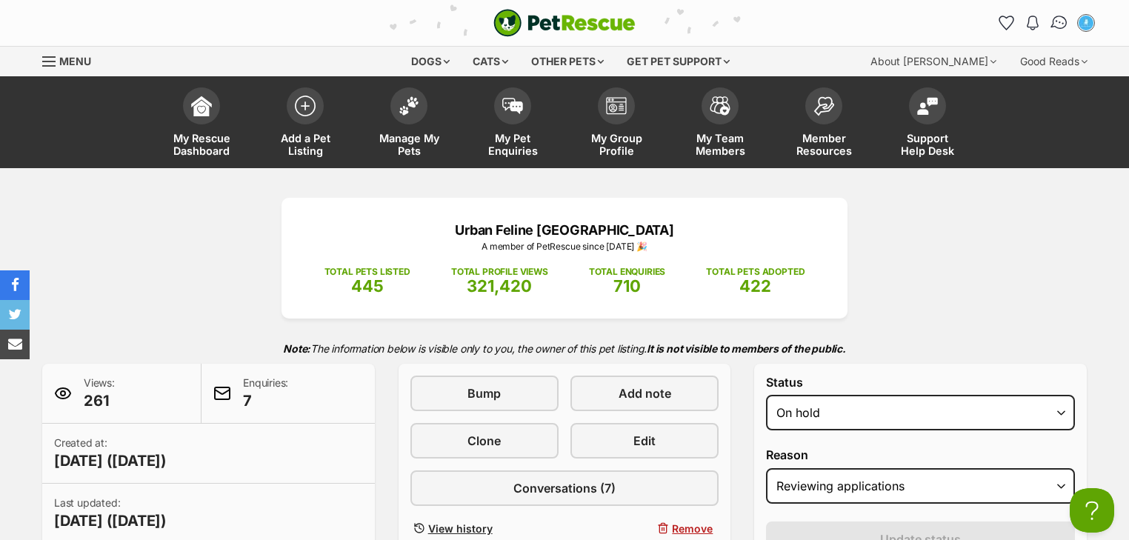
click at [1060, 23] on img "Conversations" at bounding box center [1059, 22] width 20 height 19
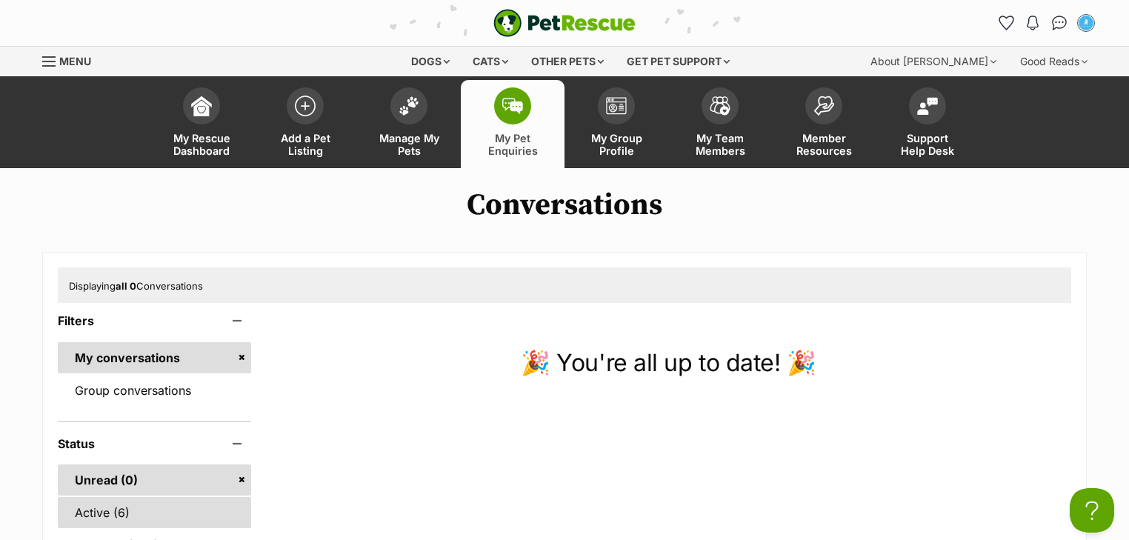
click at [127, 515] on link "Active (6)" at bounding box center [154, 512] width 193 height 31
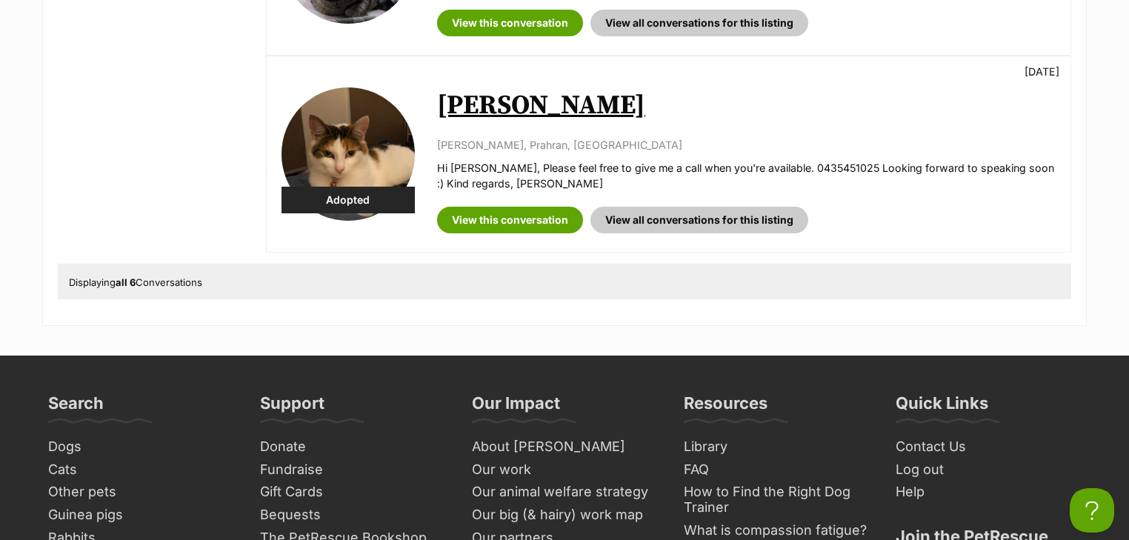
scroll to position [1066, 0]
